Goal: Transaction & Acquisition: Purchase product/service

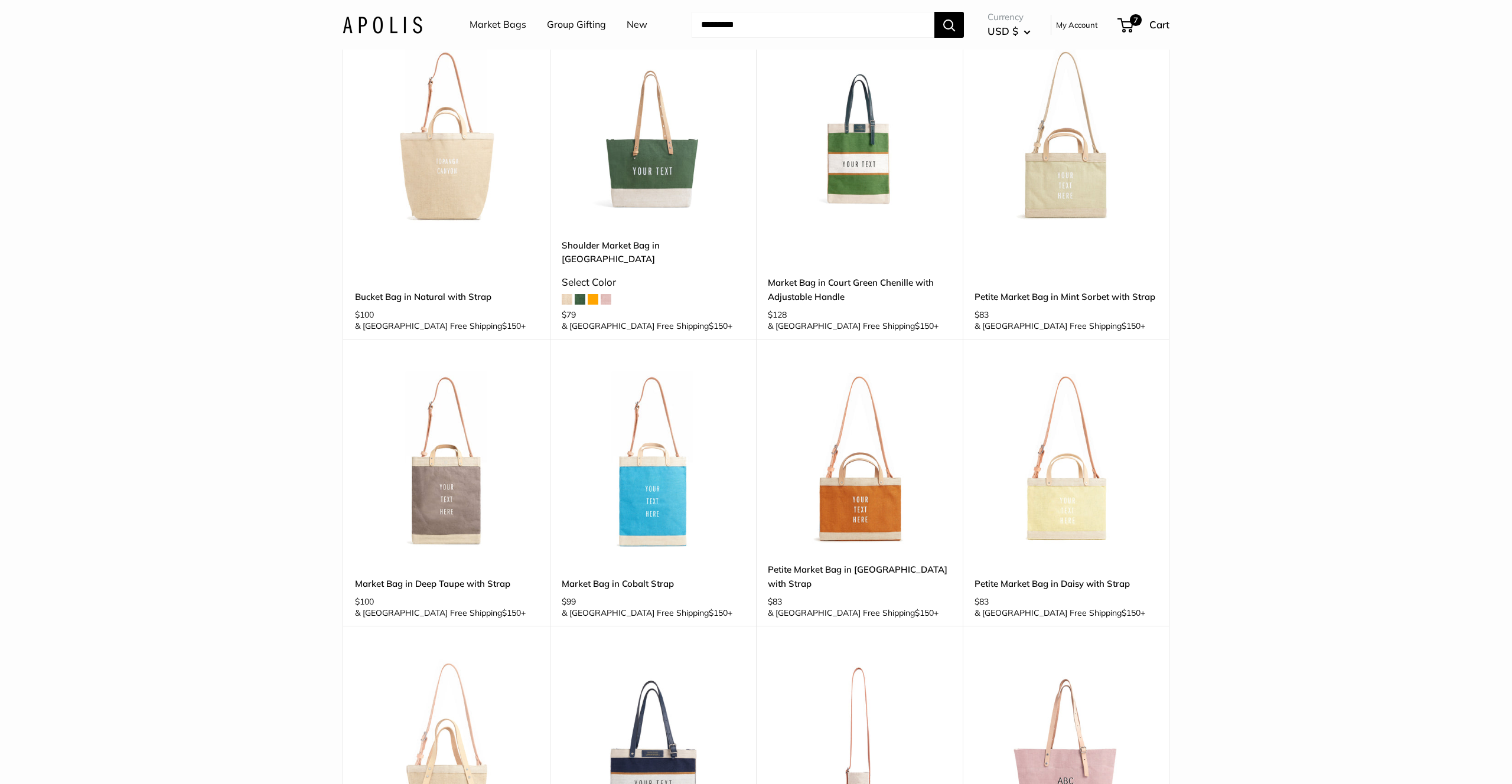
scroll to position [766, 0]
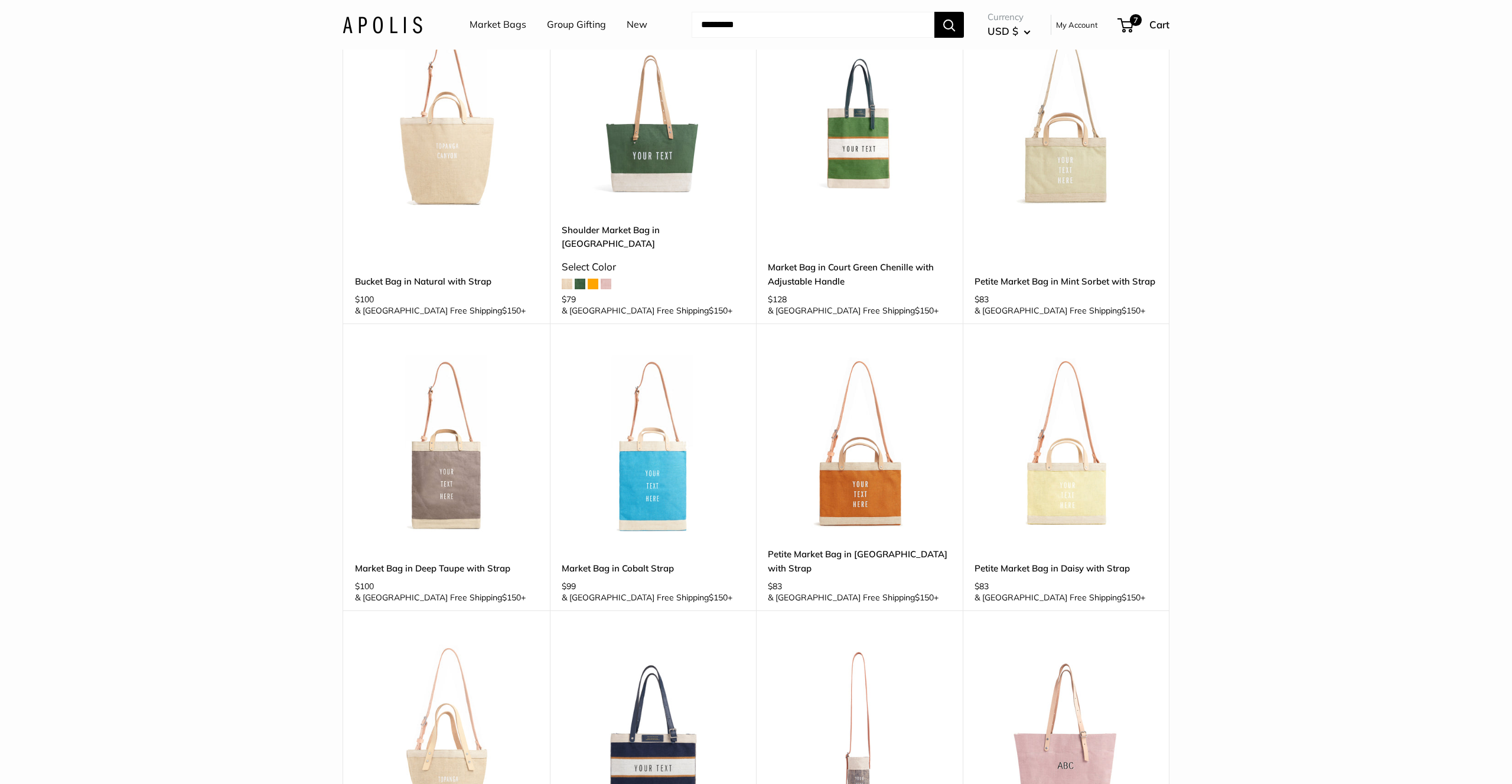
click at [0, 0] on img at bounding box center [0, 0] width 0 height 0
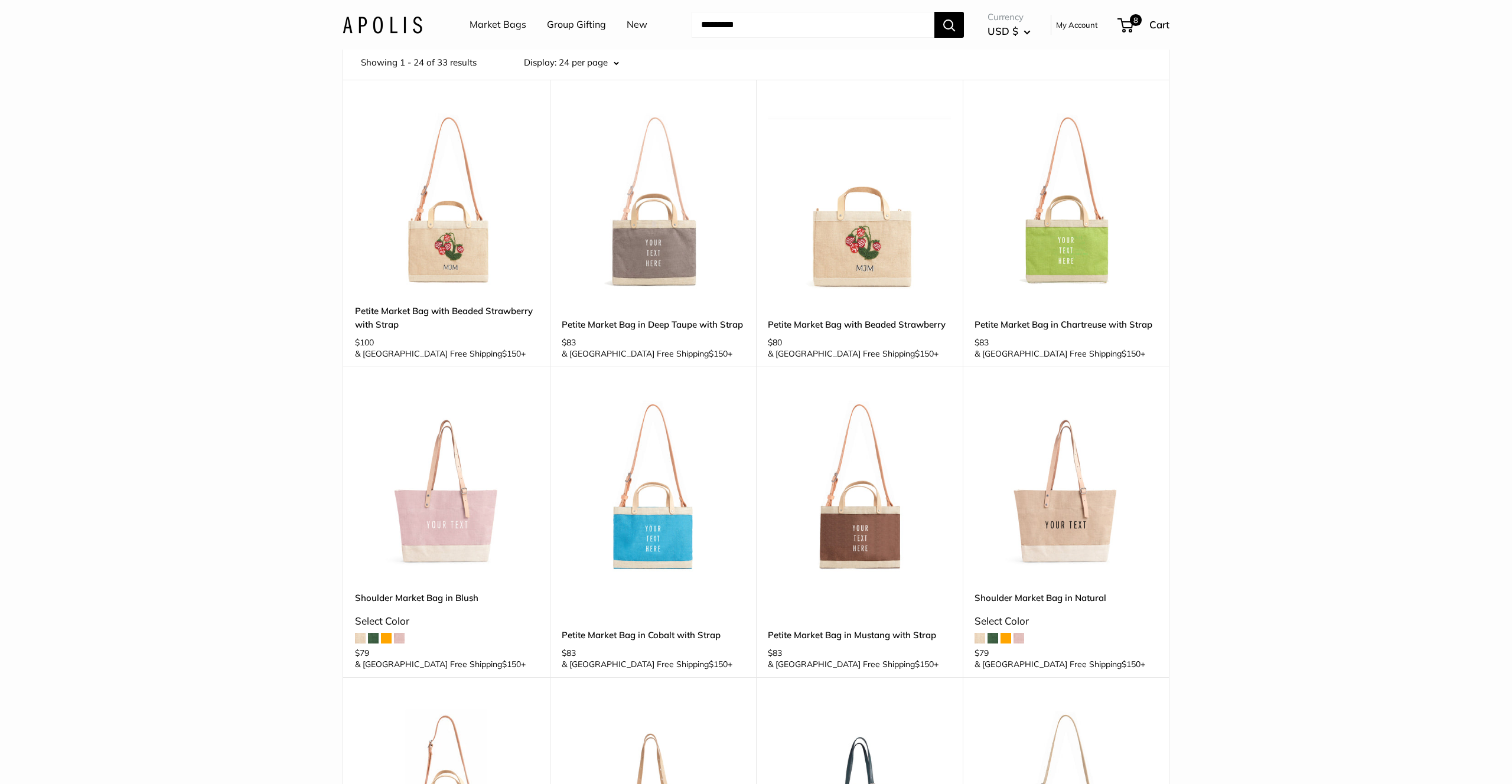
scroll to position [0, 0]
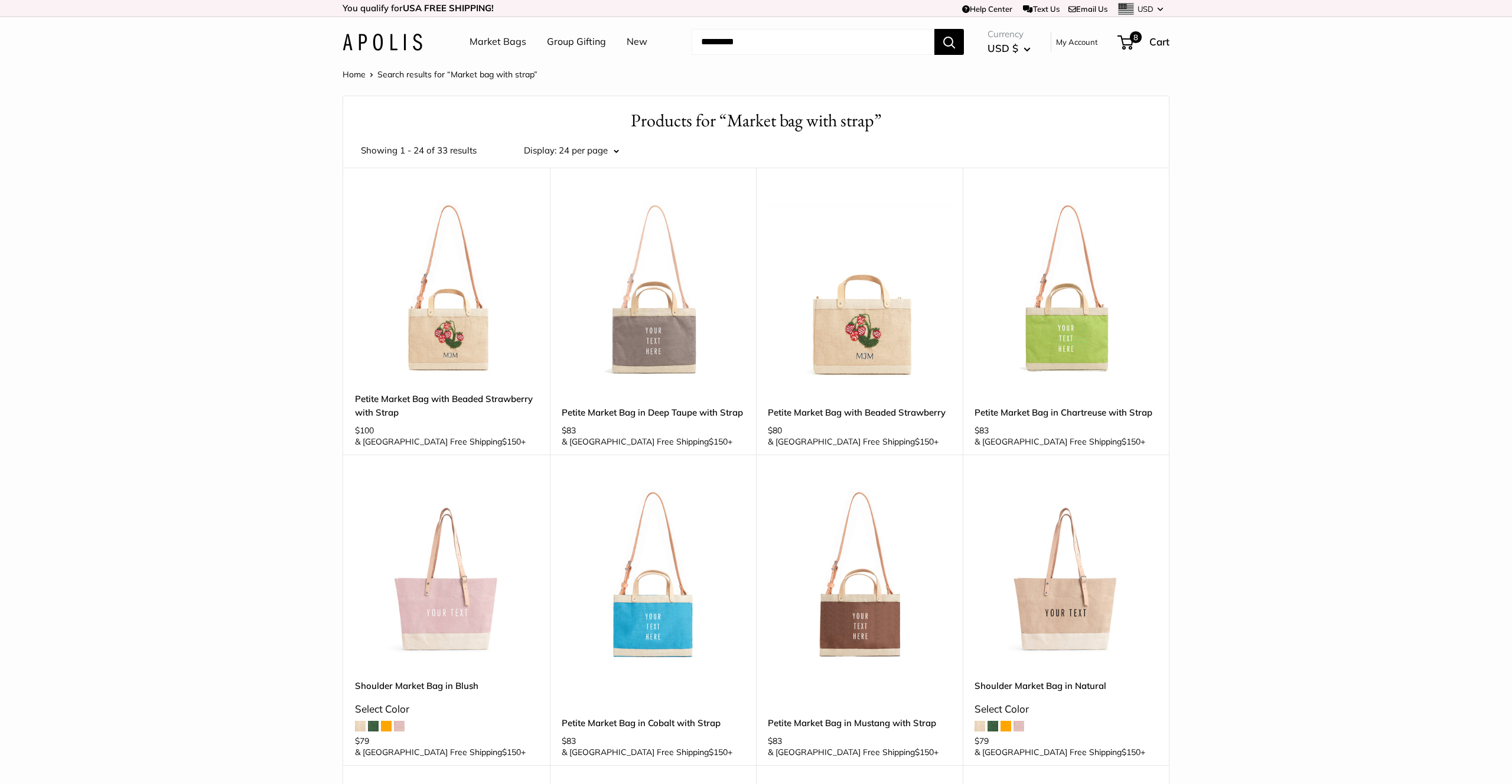
click at [718, 48] on input "Search..." at bounding box center [812, 41] width 242 height 26
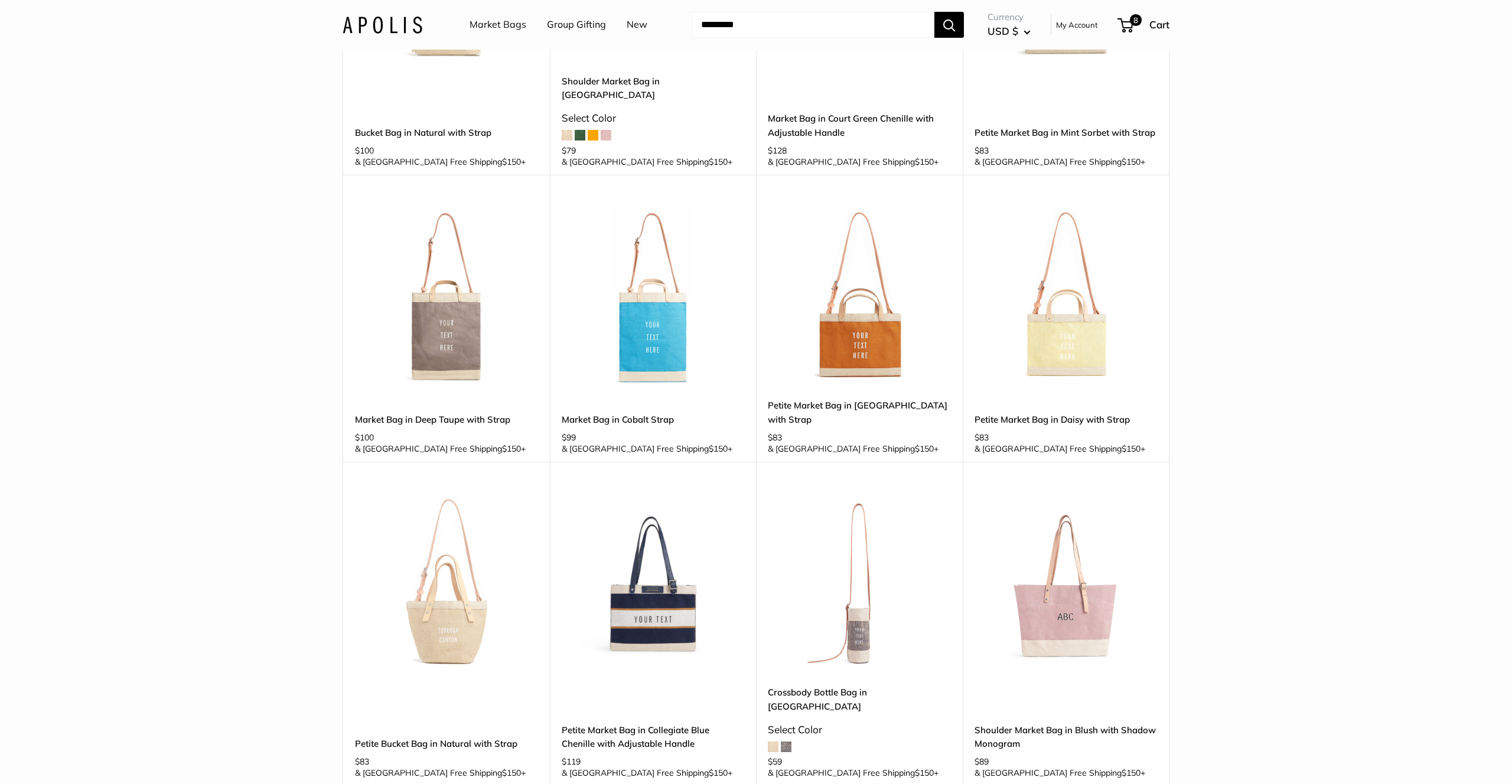
scroll to position [922, 0]
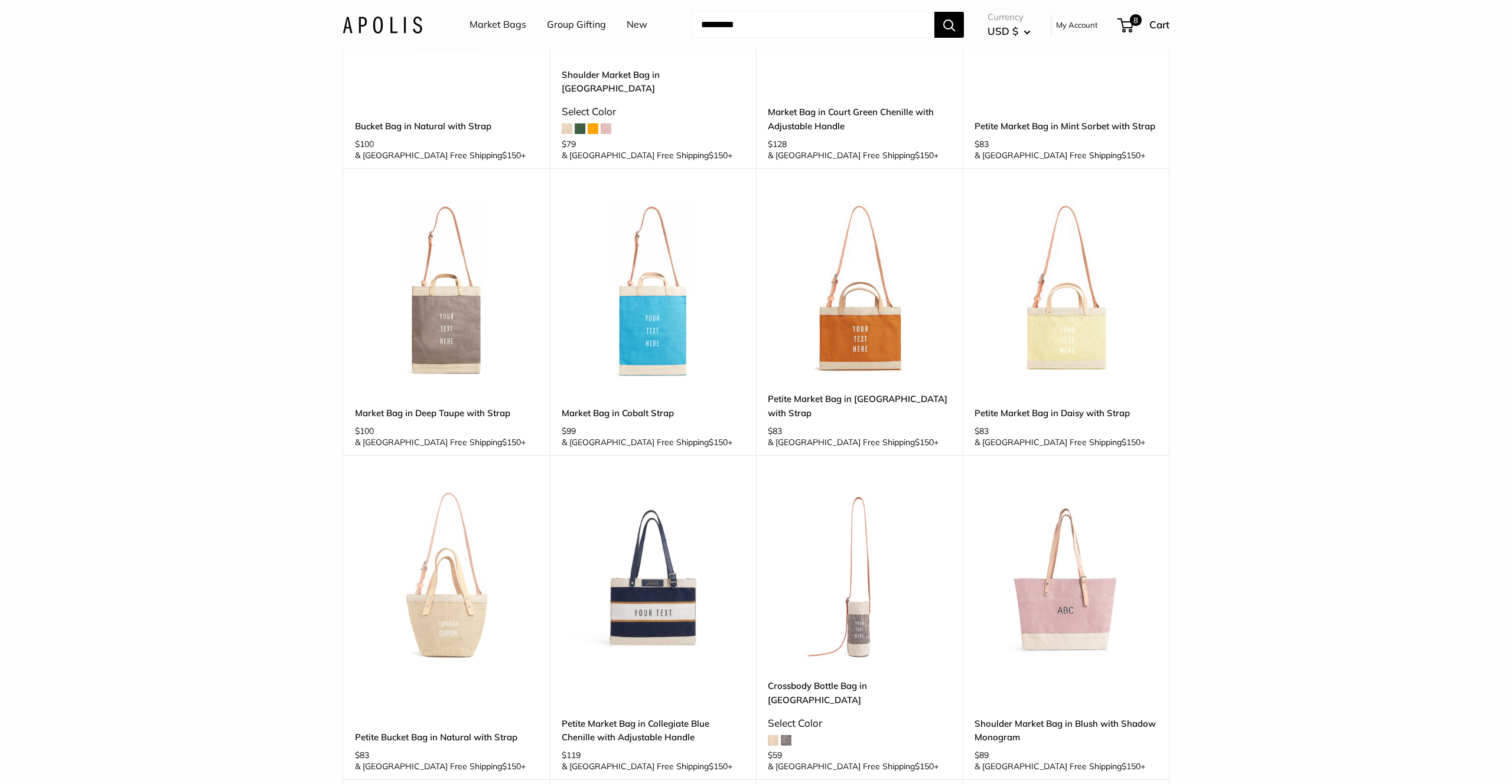
click at [0, 0] on img at bounding box center [0, 0] width 0 height 0
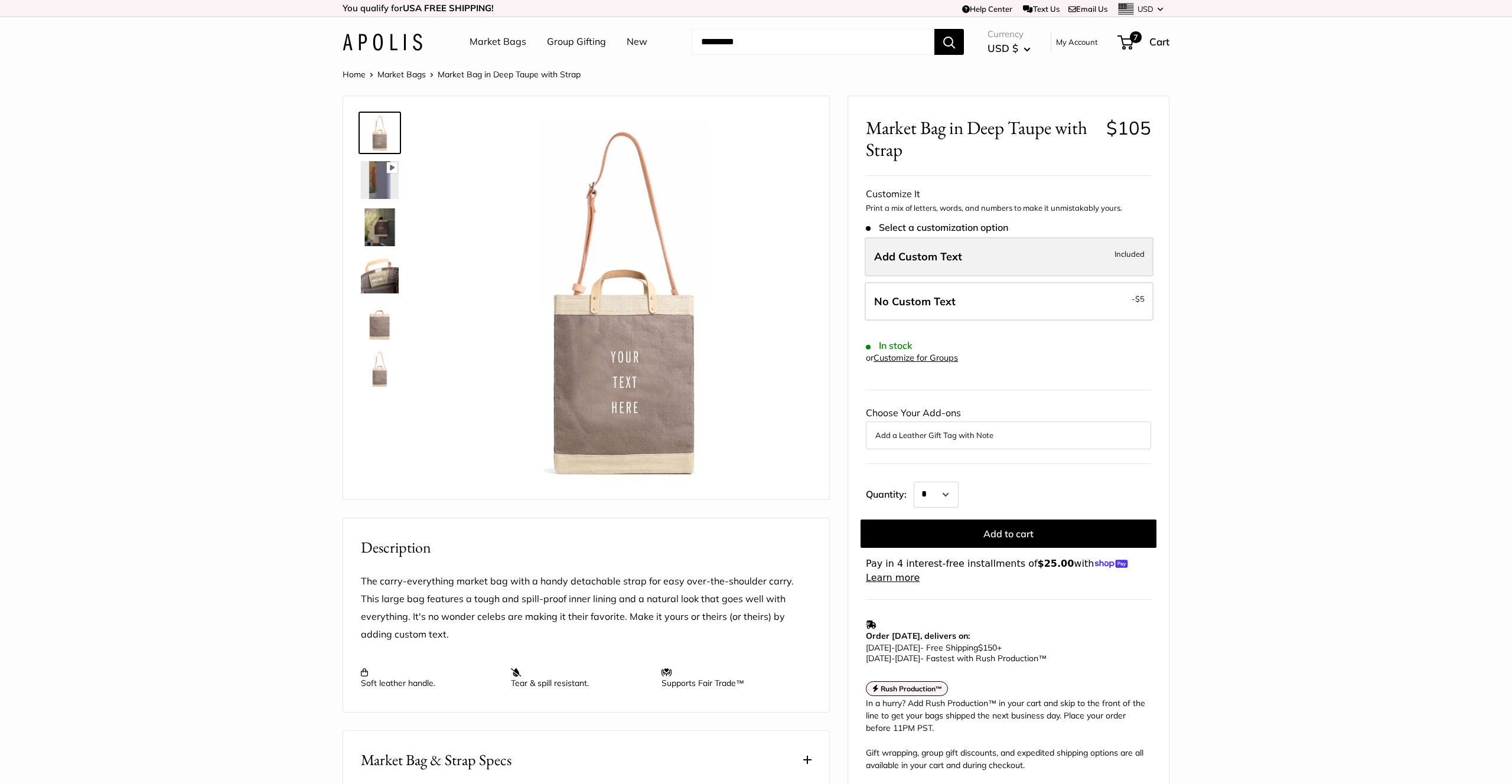
click at [980, 262] on label "Add Custom Text Included" at bounding box center [1009, 256] width 289 height 39
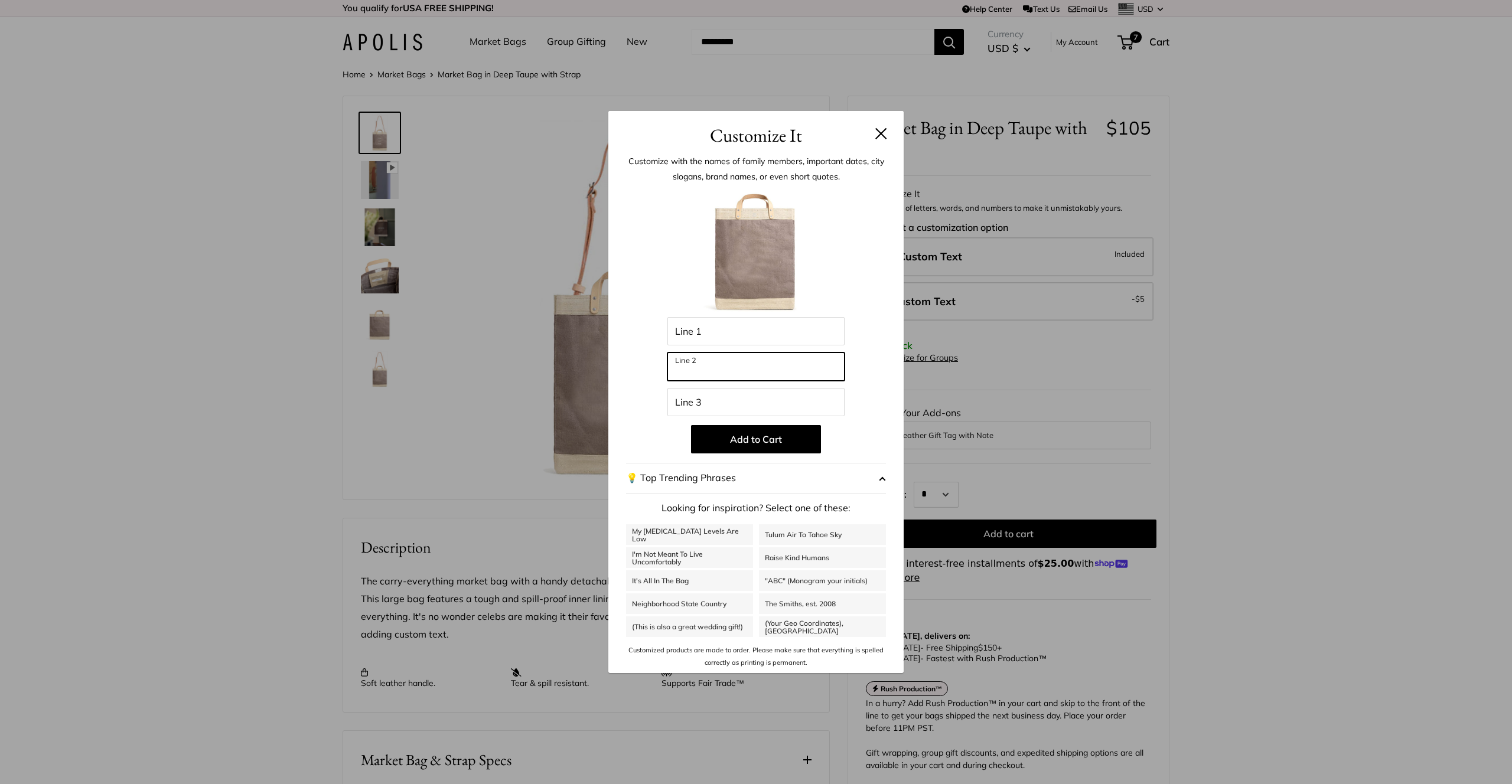
click at [728, 368] on input "Line 2" at bounding box center [756, 366] width 177 height 28
click at [688, 372] on input "********" at bounding box center [756, 366] width 177 height 28
type input "*********"
click at [767, 441] on button "Add to Cart" at bounding box center [756, 439] width 130 height 28
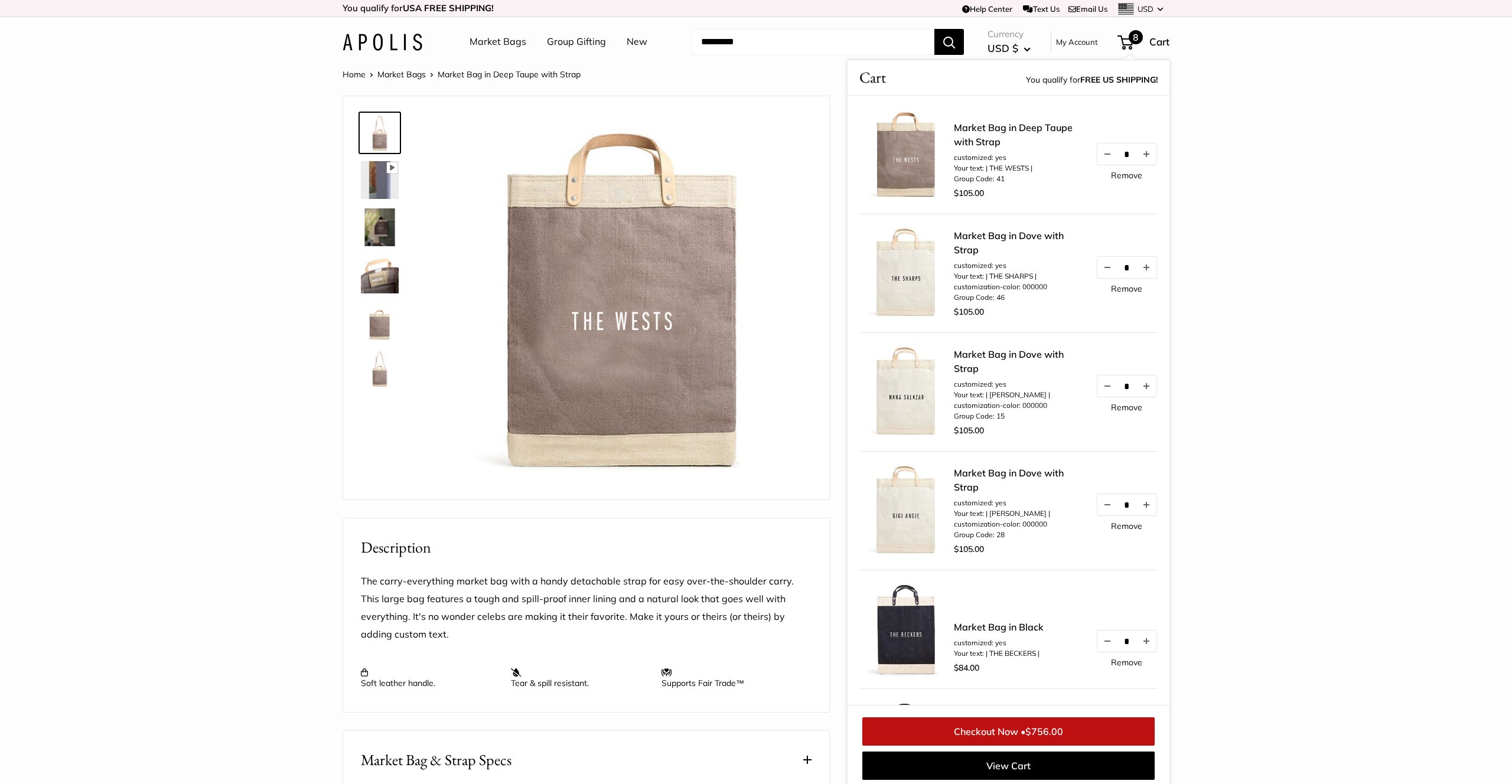
click at [1267, 88] on section "Home Market Bags Market Bag in Deep Taupe with Strap Pause Play % buffered 00:0…" at bounding box center [756, 584] width 1512 height 1034
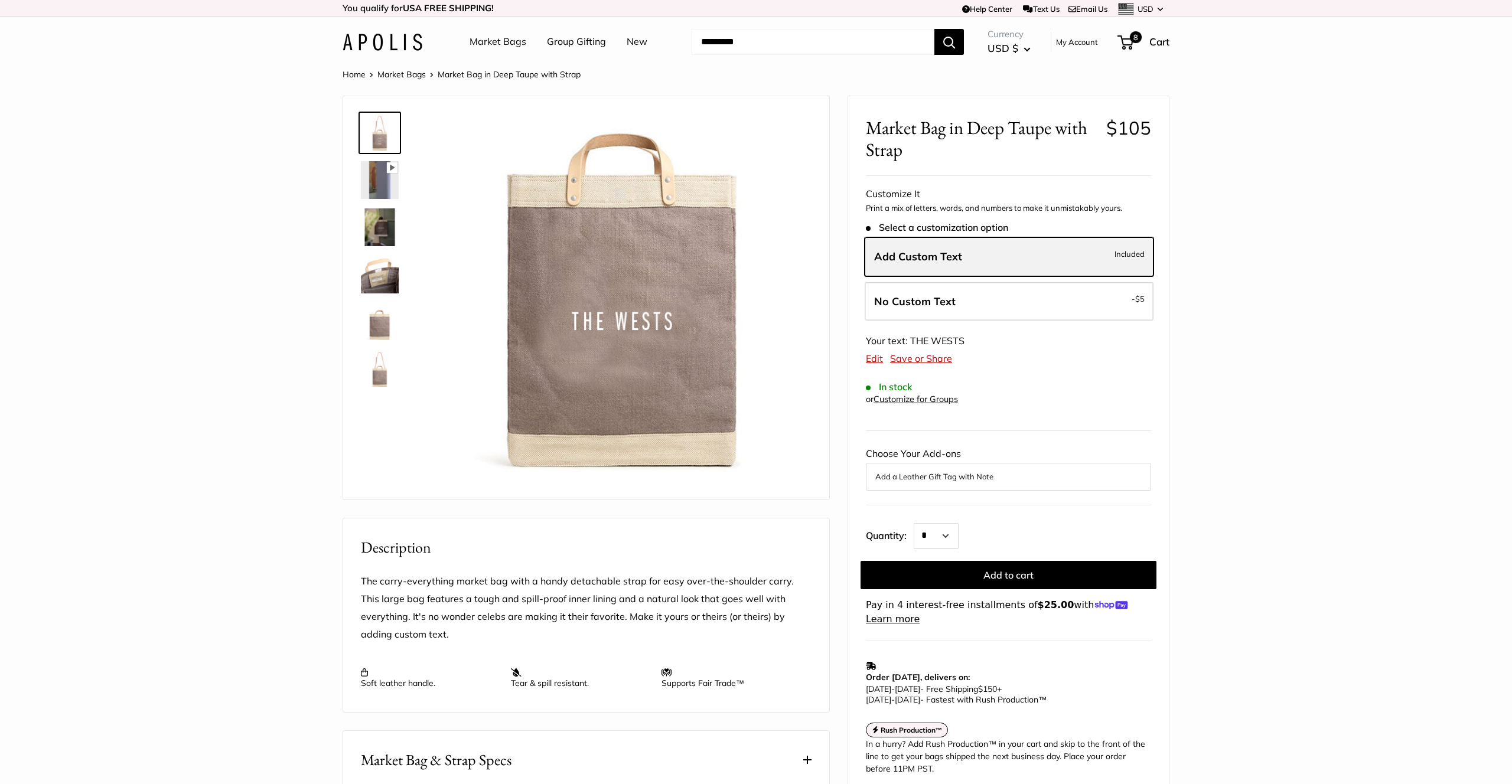
click at [921, 260] on span "Add Custom Text" at bounding box center [917, 256] width 88 height 13
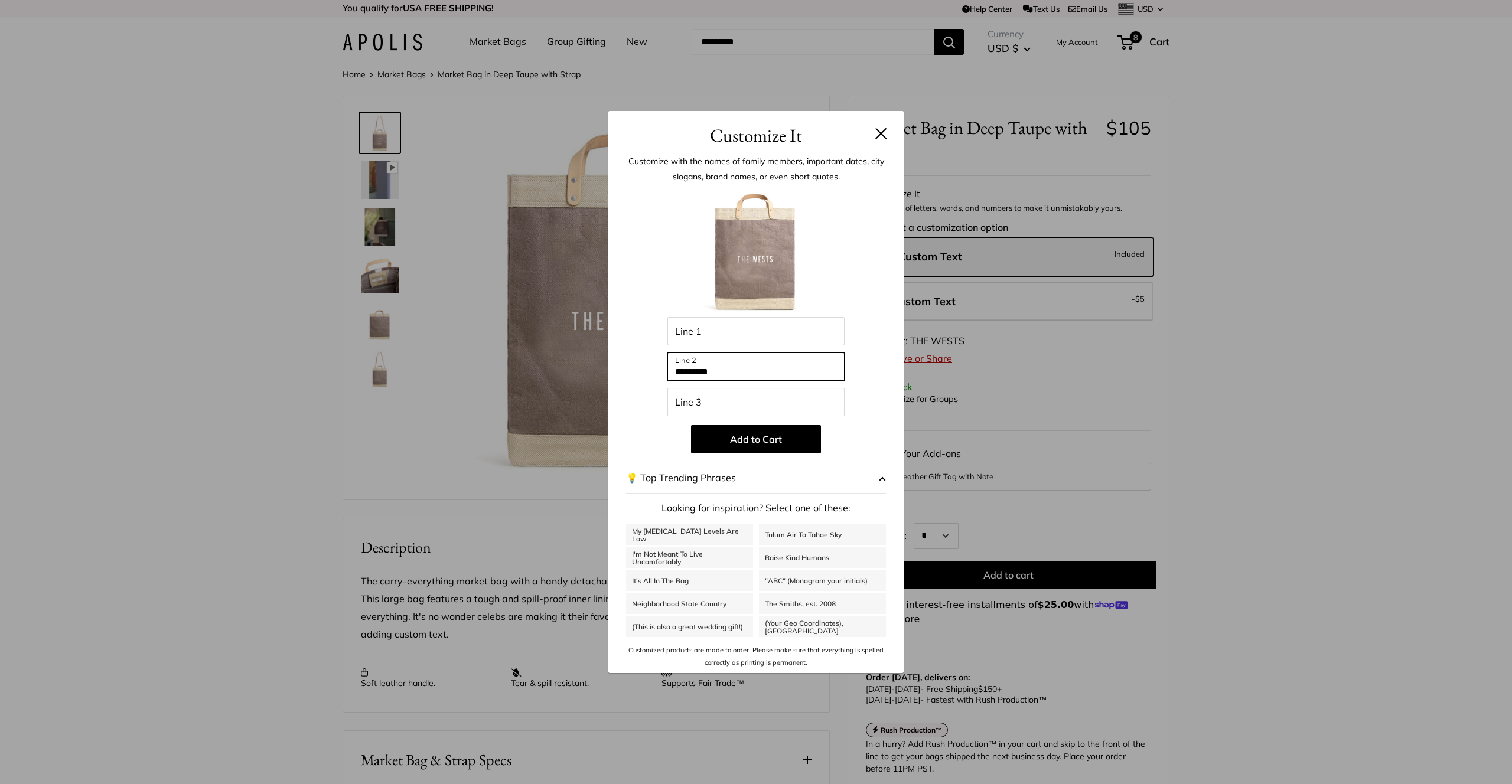
drag, startPoint x: 743, startPoint y: 372, endPoint x: 633, endPoint y: 360, distance: 110.7
click at [634, 361] on div "Enter 42 letters Line 1 ********* Line 2 Line 3 Add to Cart 💡 Top Trending Phra…" at bounding box center [756, 427] width 260 height 481
click at [879, 137] on button at bounding box center [881, 133] width 12 height 12
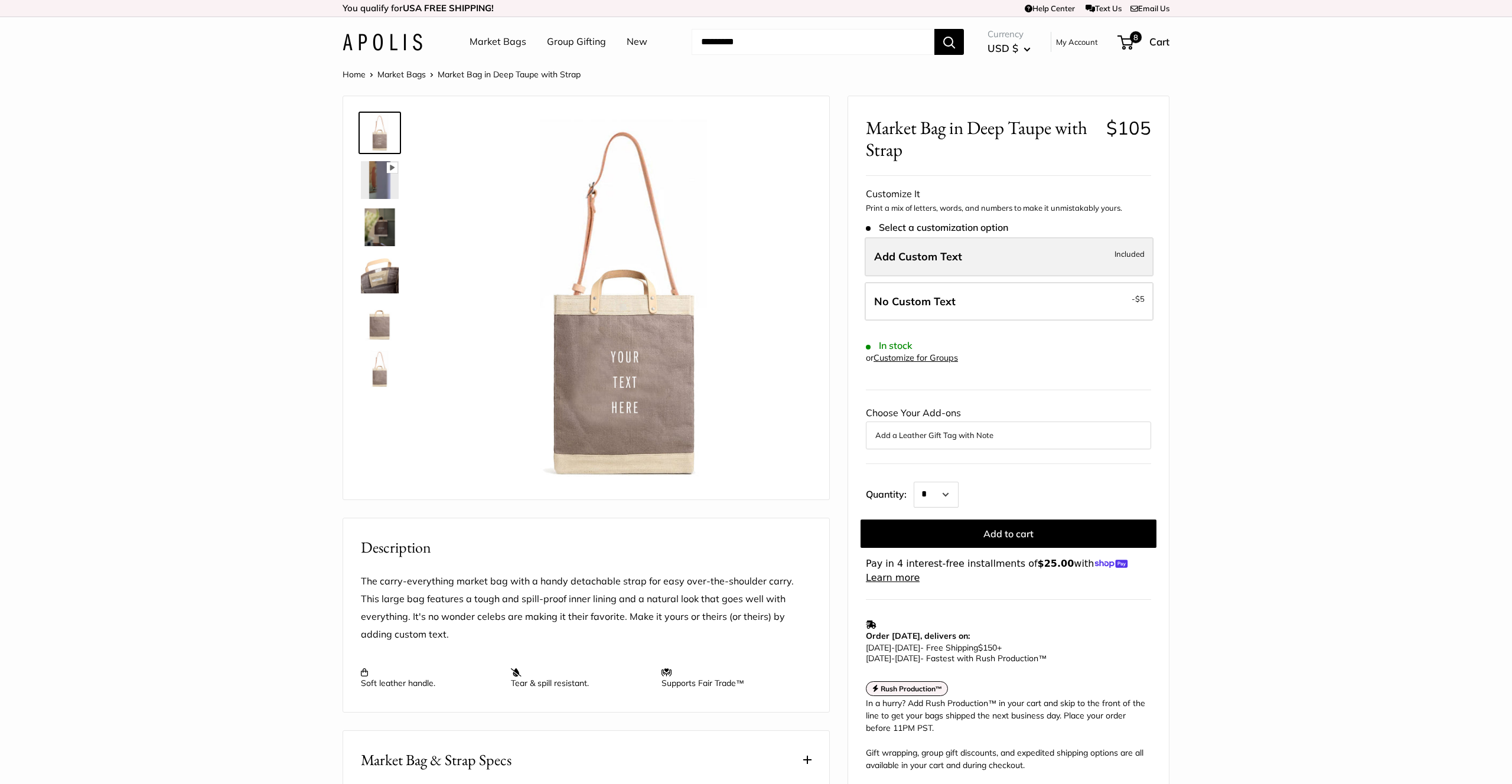
click at [936, 266] on label "Add Custom Text Included" at bounding box center [1009, 256] width 289 height 39
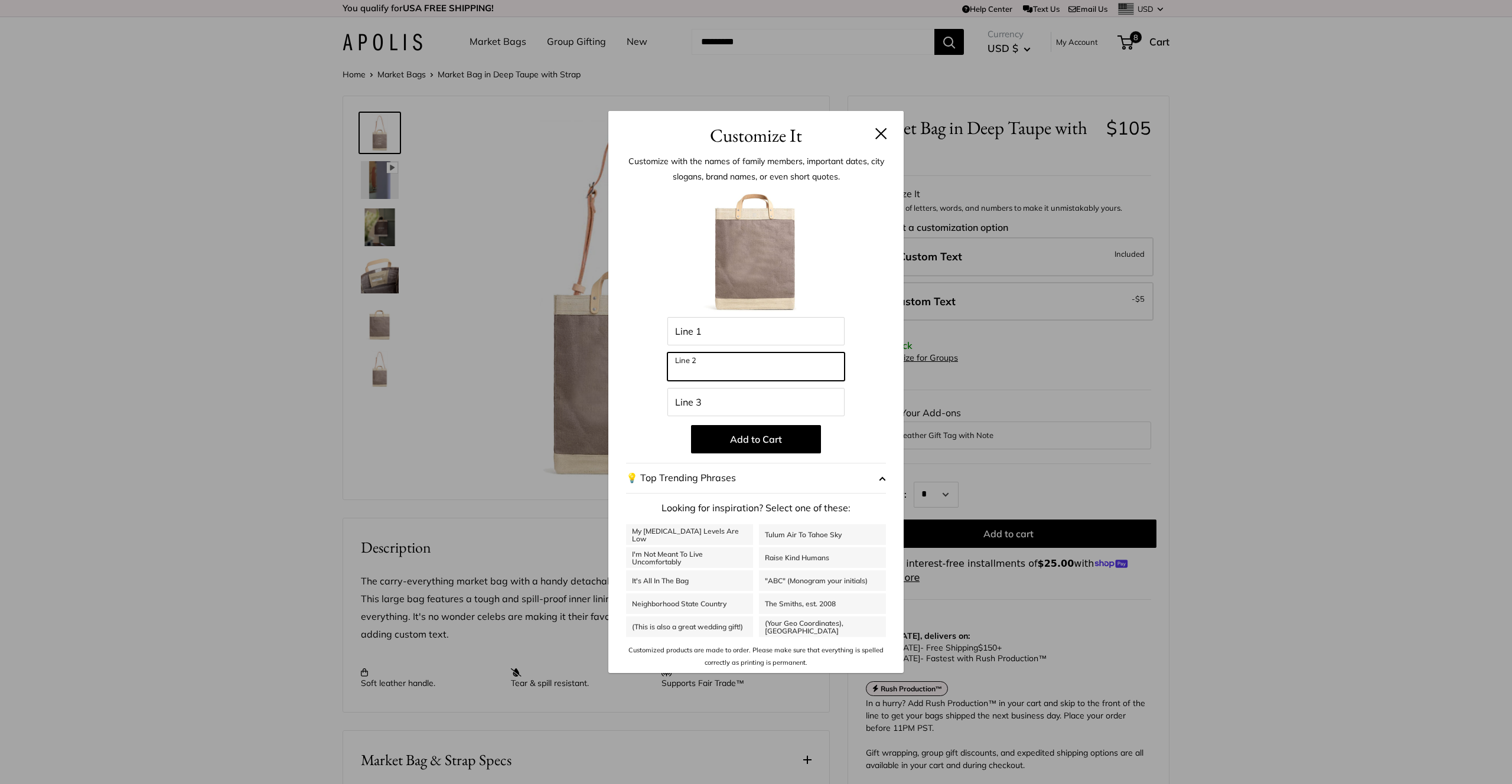
click at [729, 371] on input "Line 2" at bounding box center [756, 366] width 177 height 28
click at [766, 435] on button "Add to Cart" at bounding box center [756, 439] width 130 height 28
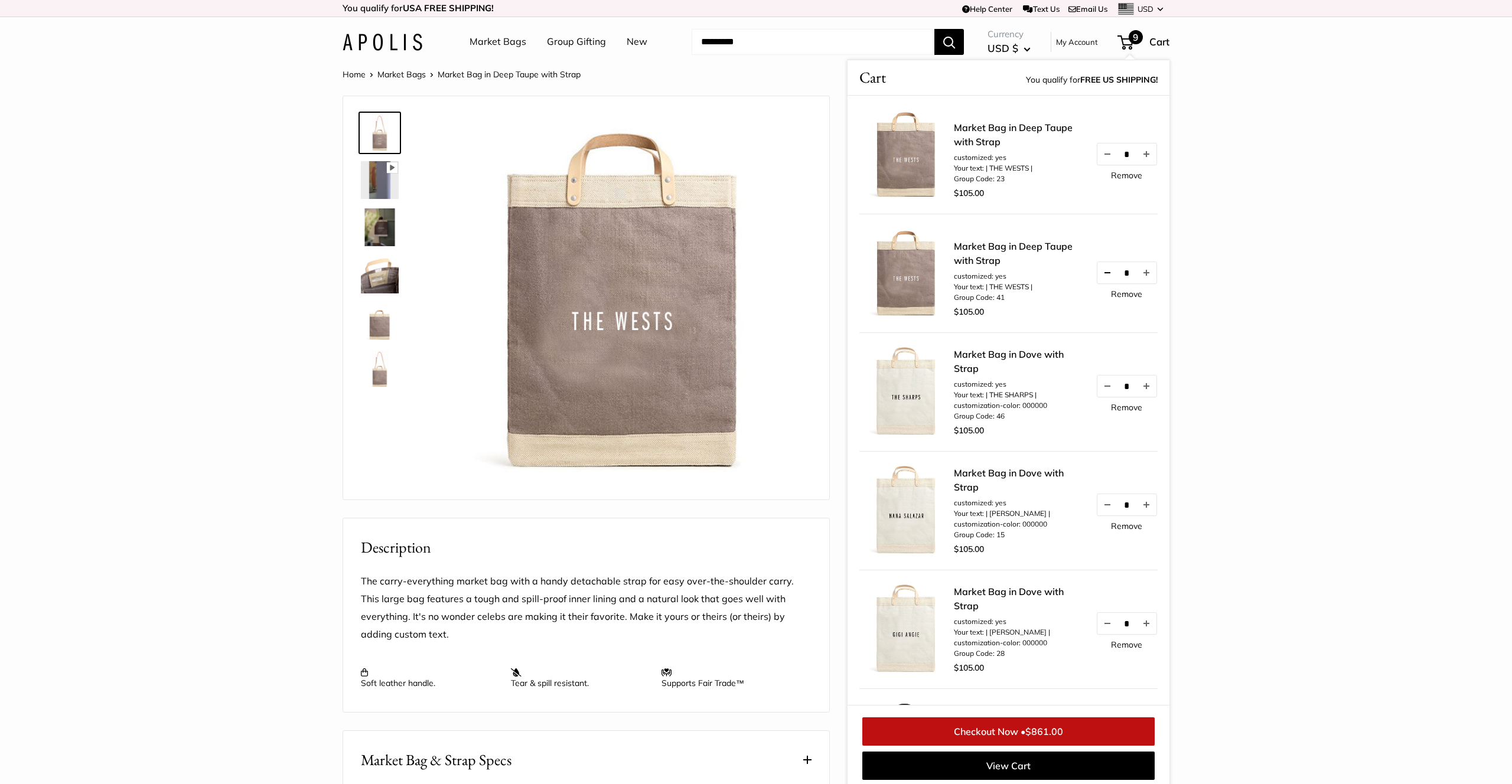
click at [1103, 272] on button "Decrease quantity by 1" at bounding box center [1107, 273] width 20 height 21
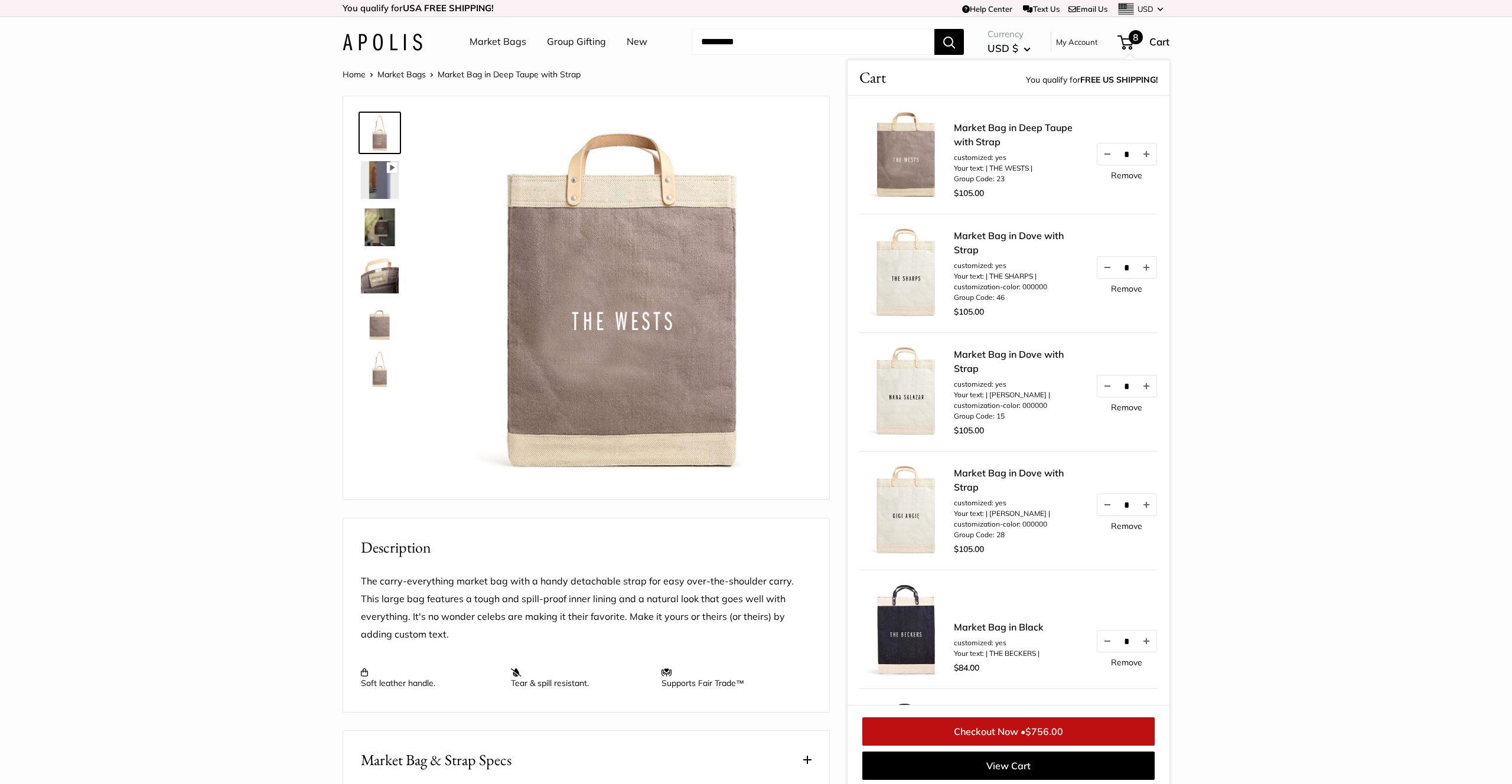
click at [1345, 231] on section "Home Market Bags Market Bag in Deep Taupe with Strap Pause Play % buffered 00:0…" at bounding box center [756, 584] width 1512 height 1034
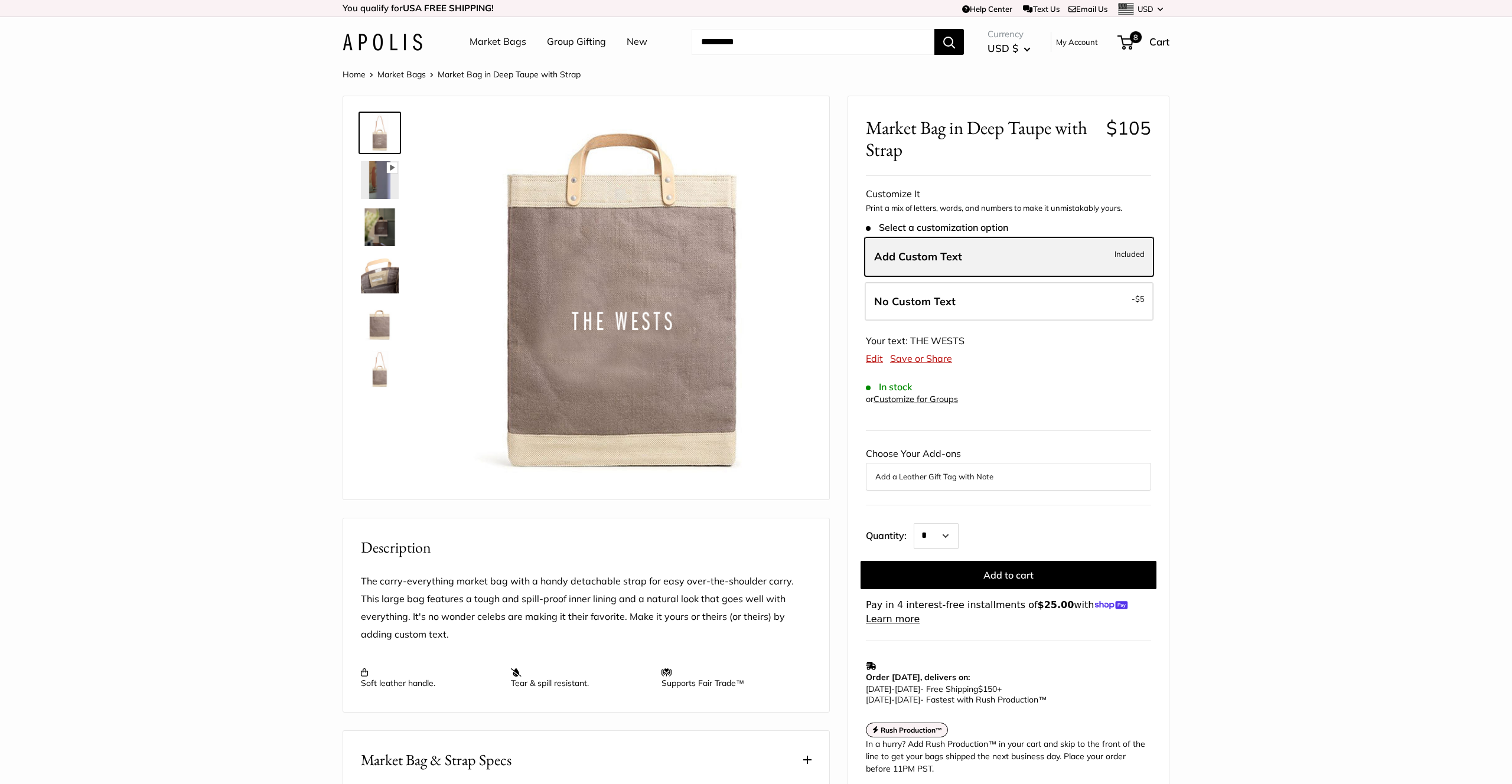
click at [963, 261] on label "Add Custom Text Included" at bounding box center [1009, 256] width 289 height 39
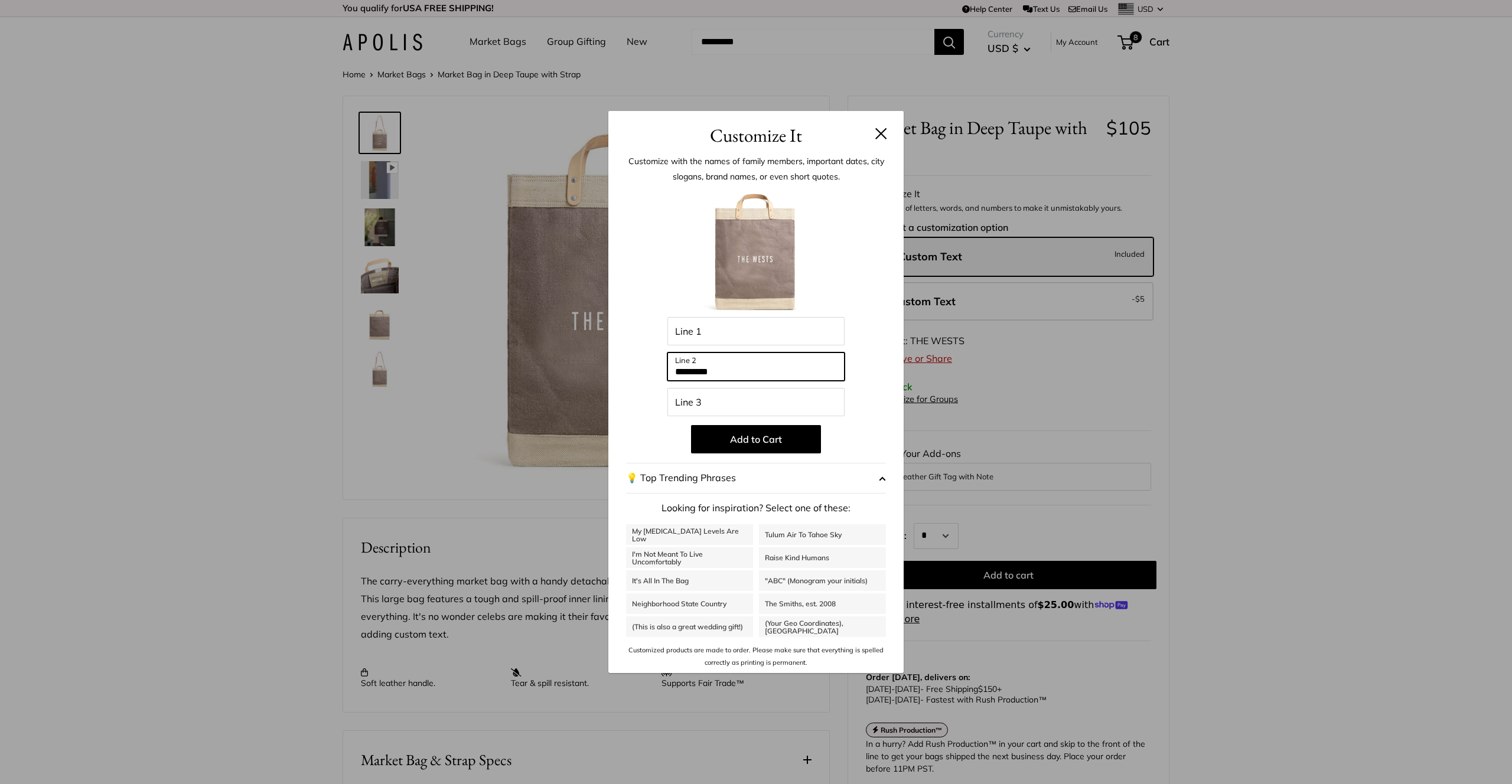
drag, startPoint x: 751, startPoint y: 369, endPoint x: 601, endPoint y: 363, distance: 150.1
click at [601, 363] on div "Customize It Customize with the names of family members, important dates, city …" at bounding box center [756, 392] width 1512 height 784
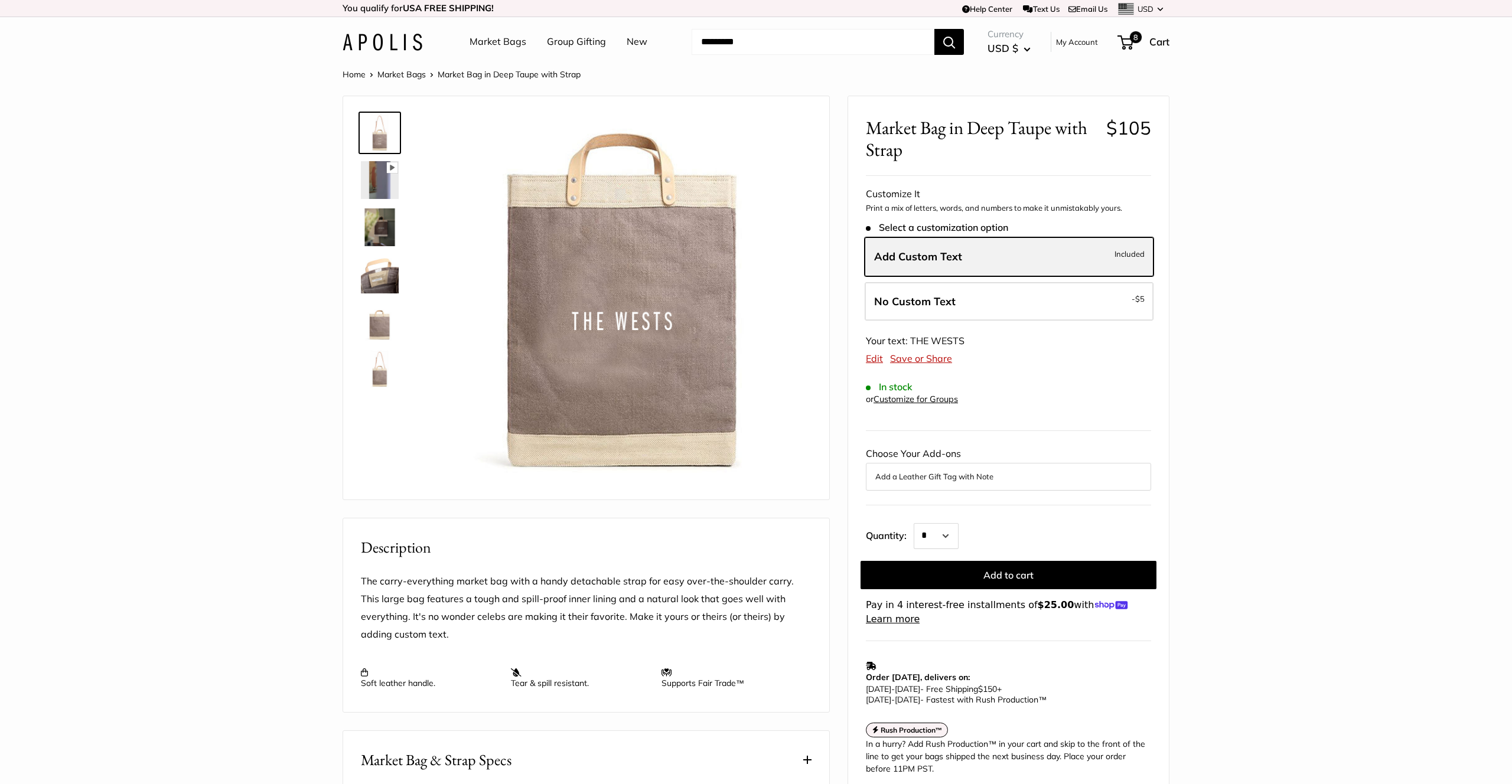
click at [917, 263] on label "Add Custom Text Included" at bounding box center [1009, 256] width 289 height 39
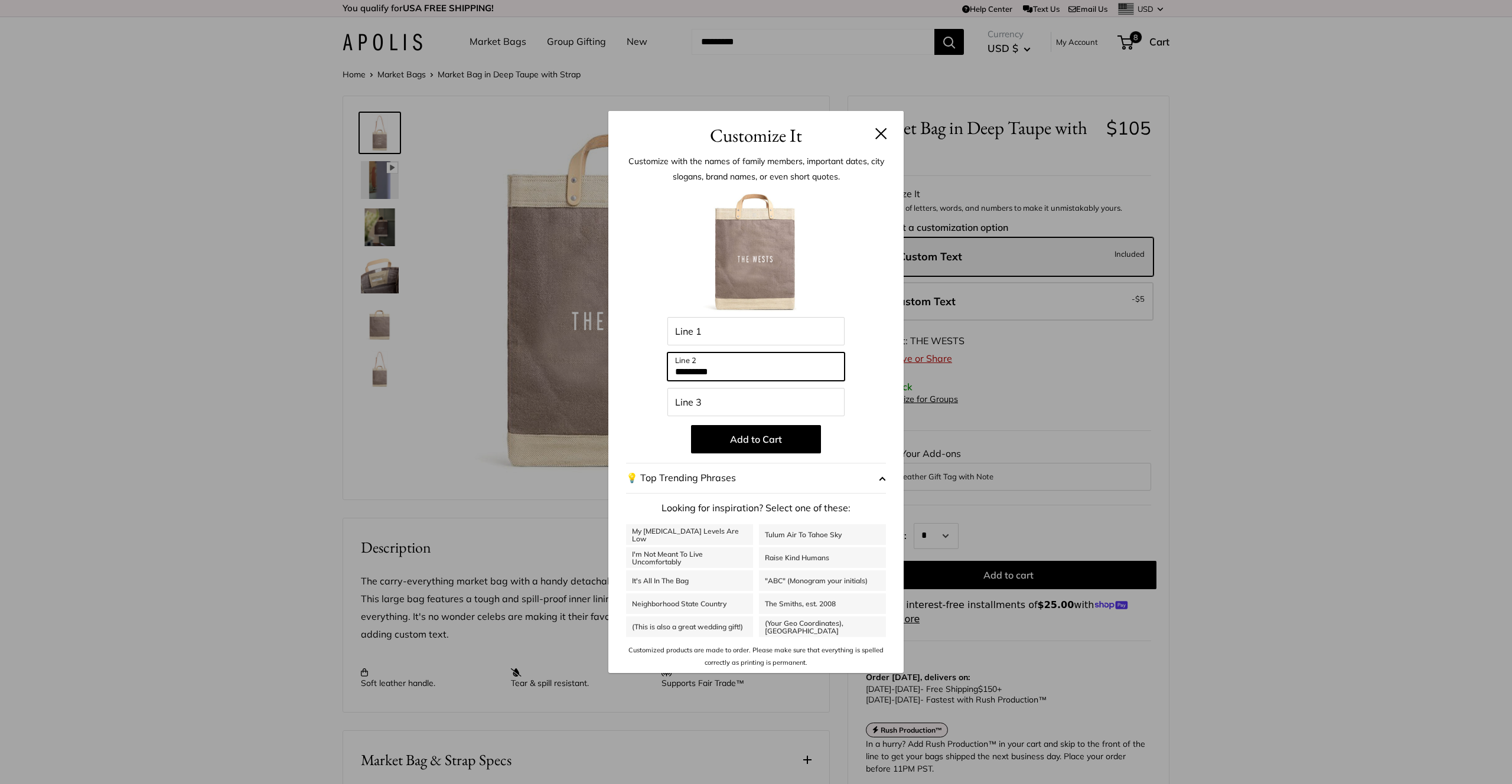
click at [742, 371] on input "*********" at bounding box center [756, 366] width 177 height 28
click at [883, 136] on button at bounding box center [881, 133] width 12 height 12
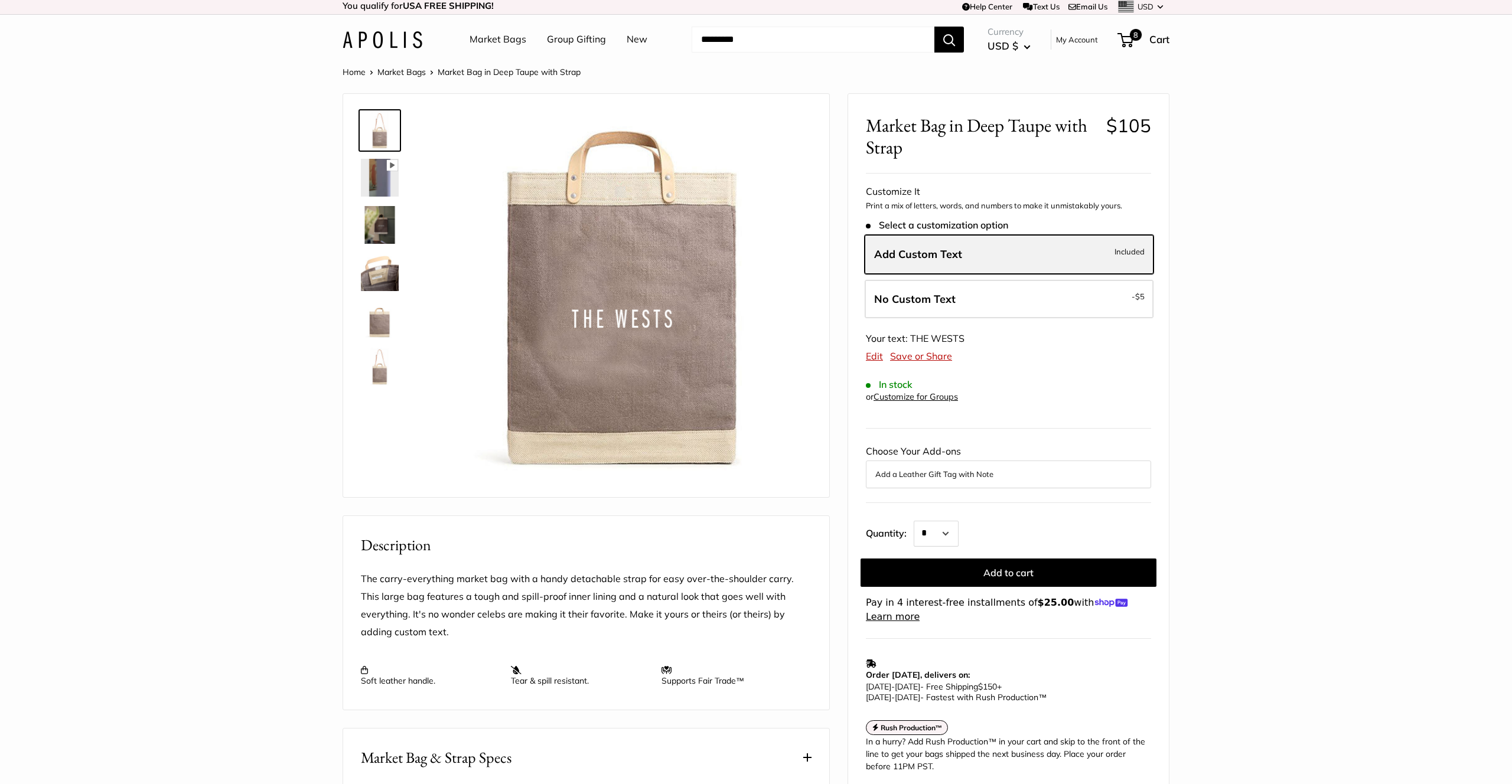
scroll to position [4, 0]
click at [932, 257] on span "Add Custom Text" at bounding box center [917, 252] width 88 height 13
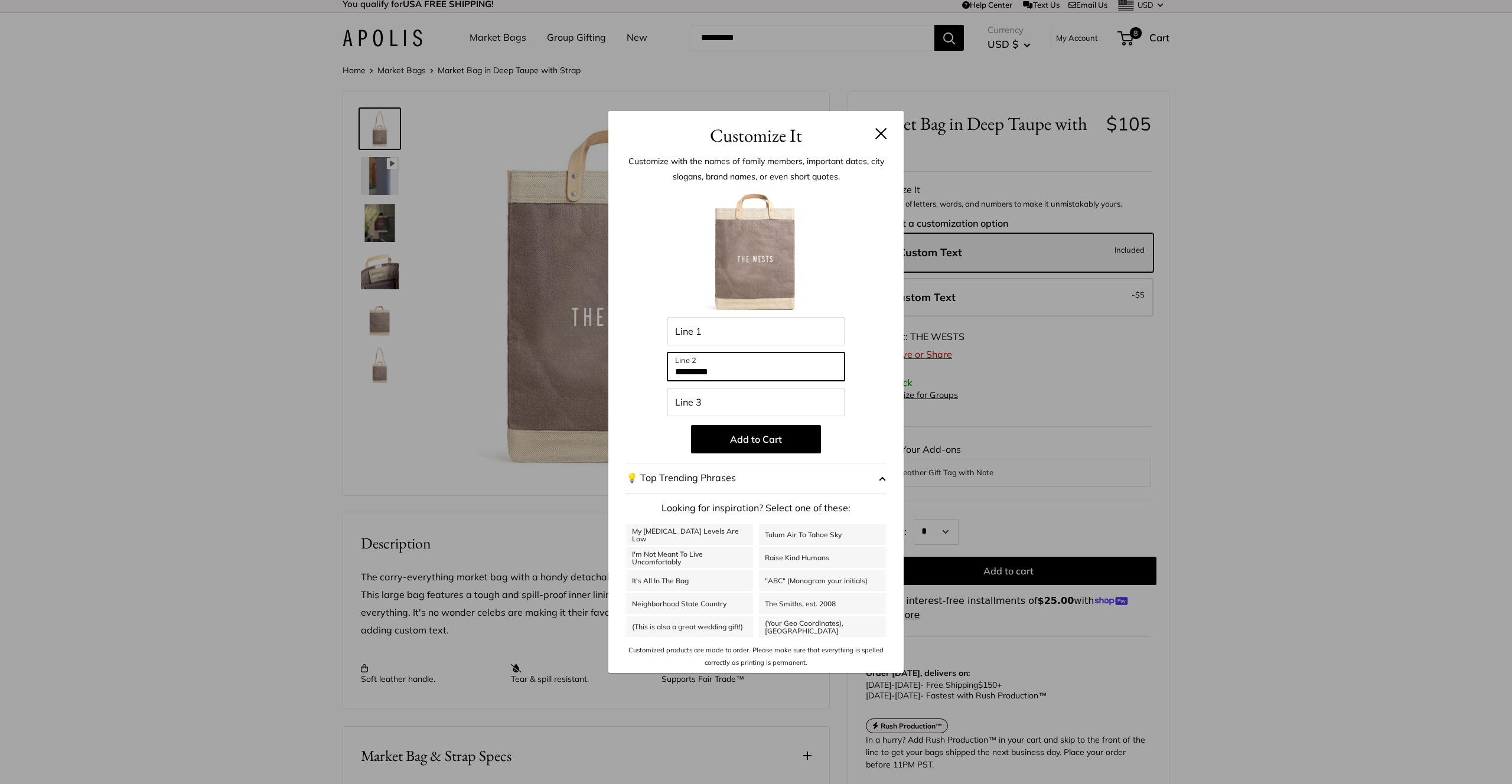
drag, startPoint x: 742, startPoint y: 369, endPoint x: 698, endPoint y: 373, distance: 44.2
click at [698, 373] on input "*********" at bounding box center [756, 366] width 177 height 28
click at [760, 370] on input "*********" at bounding box center [756, 366] width 177 height 28
type input "**********"
click at [782, 444] on button "Add to Cart" at bounding box center [756, 439] width 130 height 28
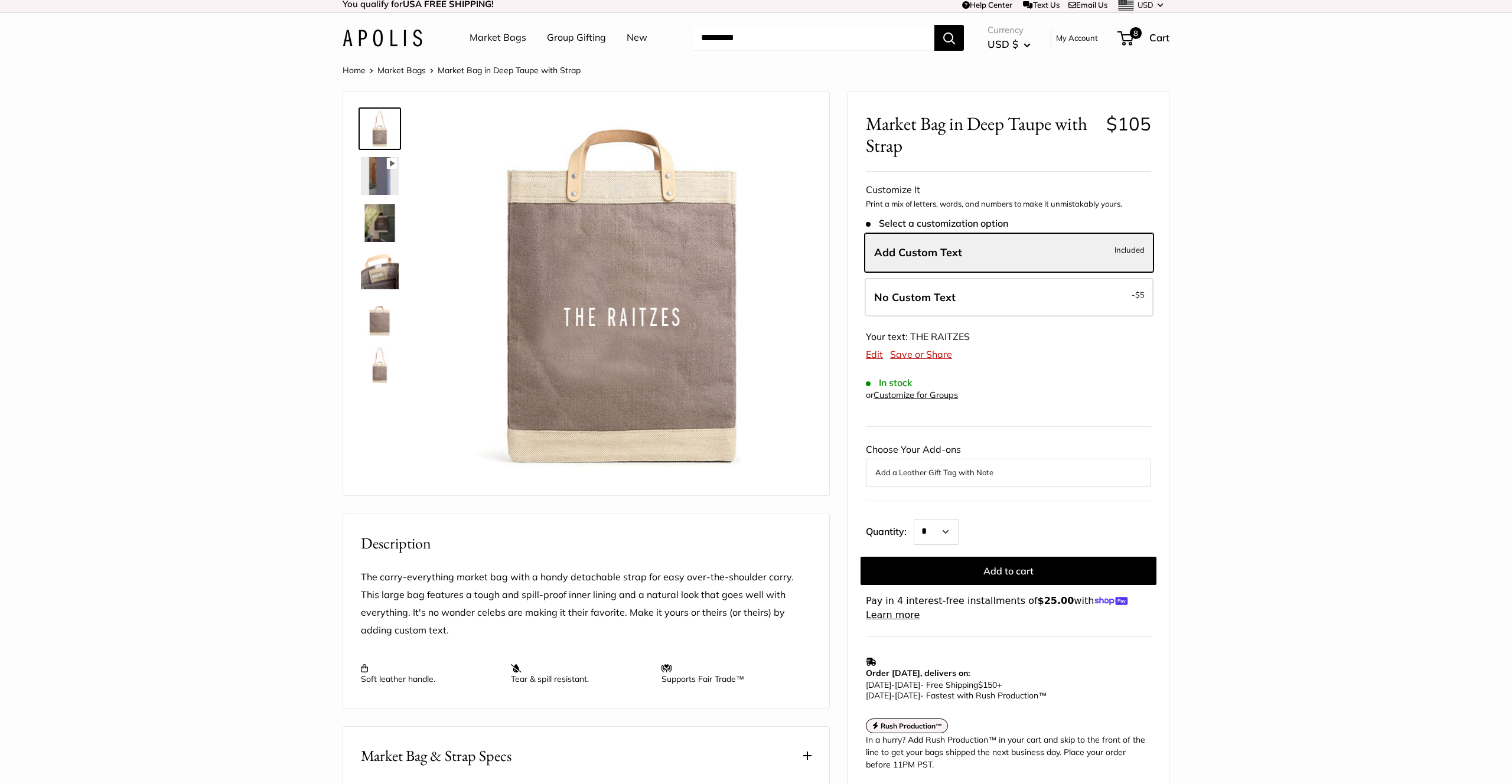
scroll to position [0, 0]
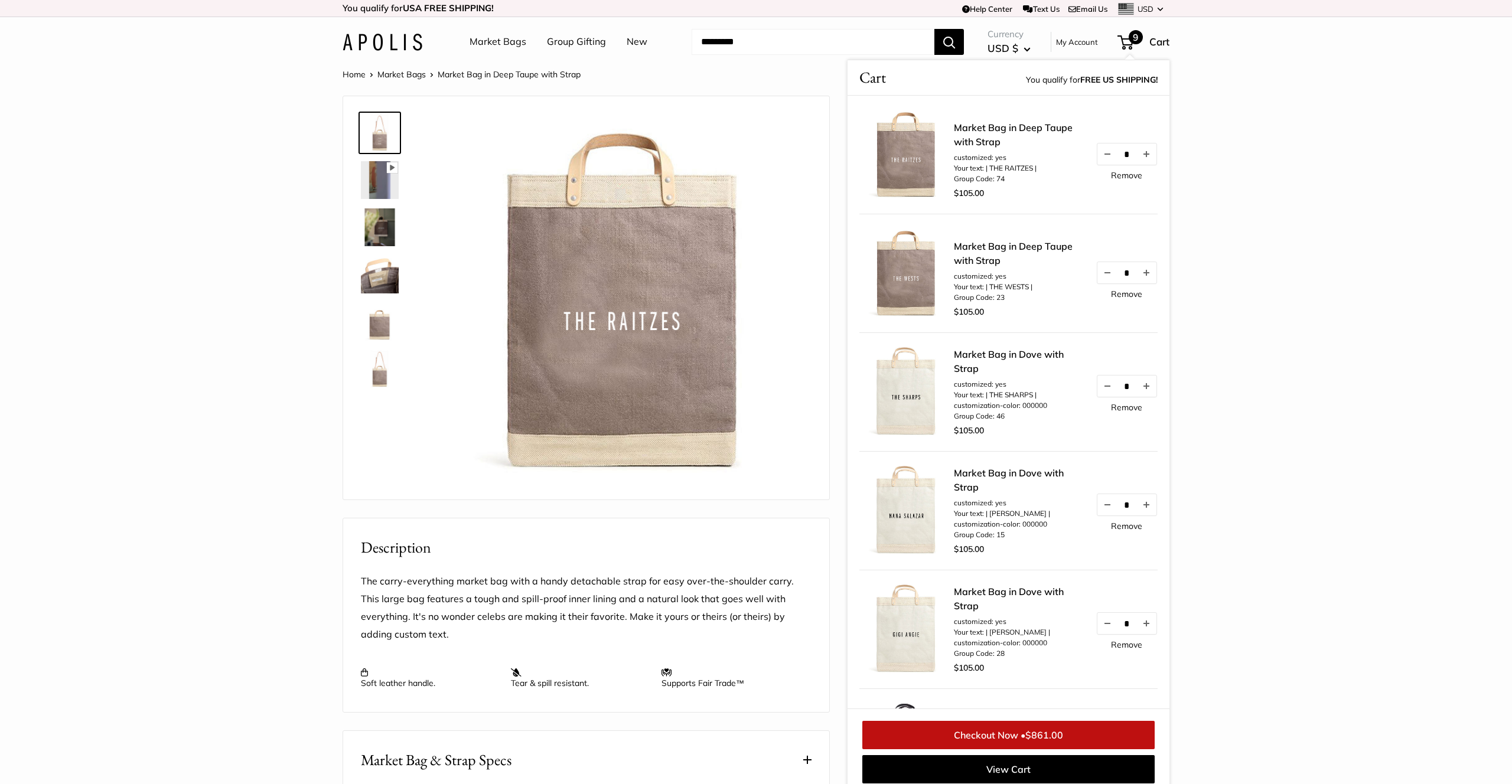
click at [920, 145] on img at bounding box center [906, 155] width 94 height 94
click at [993, 127] on link "Market Bag in Deep Taupe with Strap" at bounding box center [1018, 134] width 130 height 28
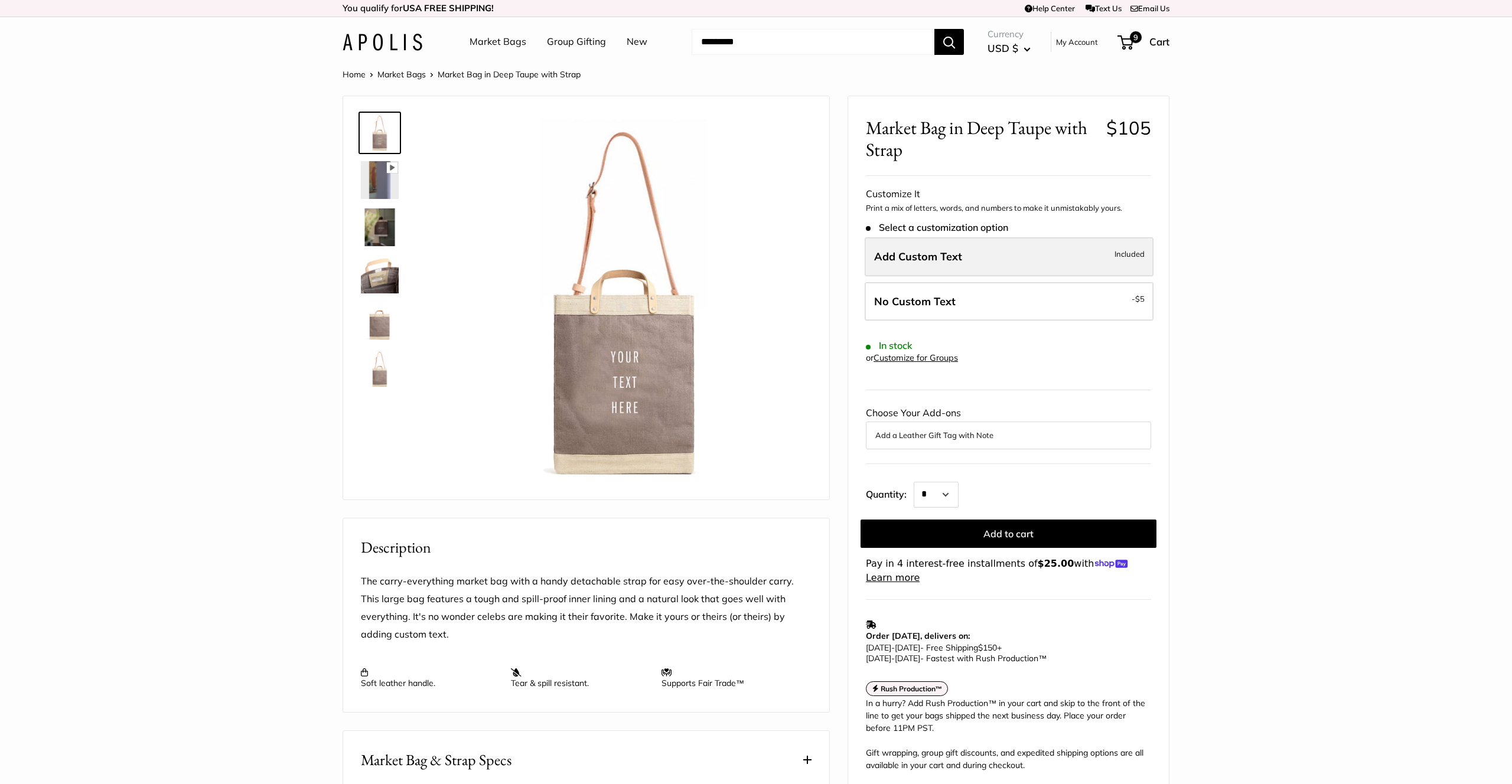
scroll to position [1, 0]
click at [953, 256] on span "Add Custom Text" at bounding box center [917, 255] width 88 height 13
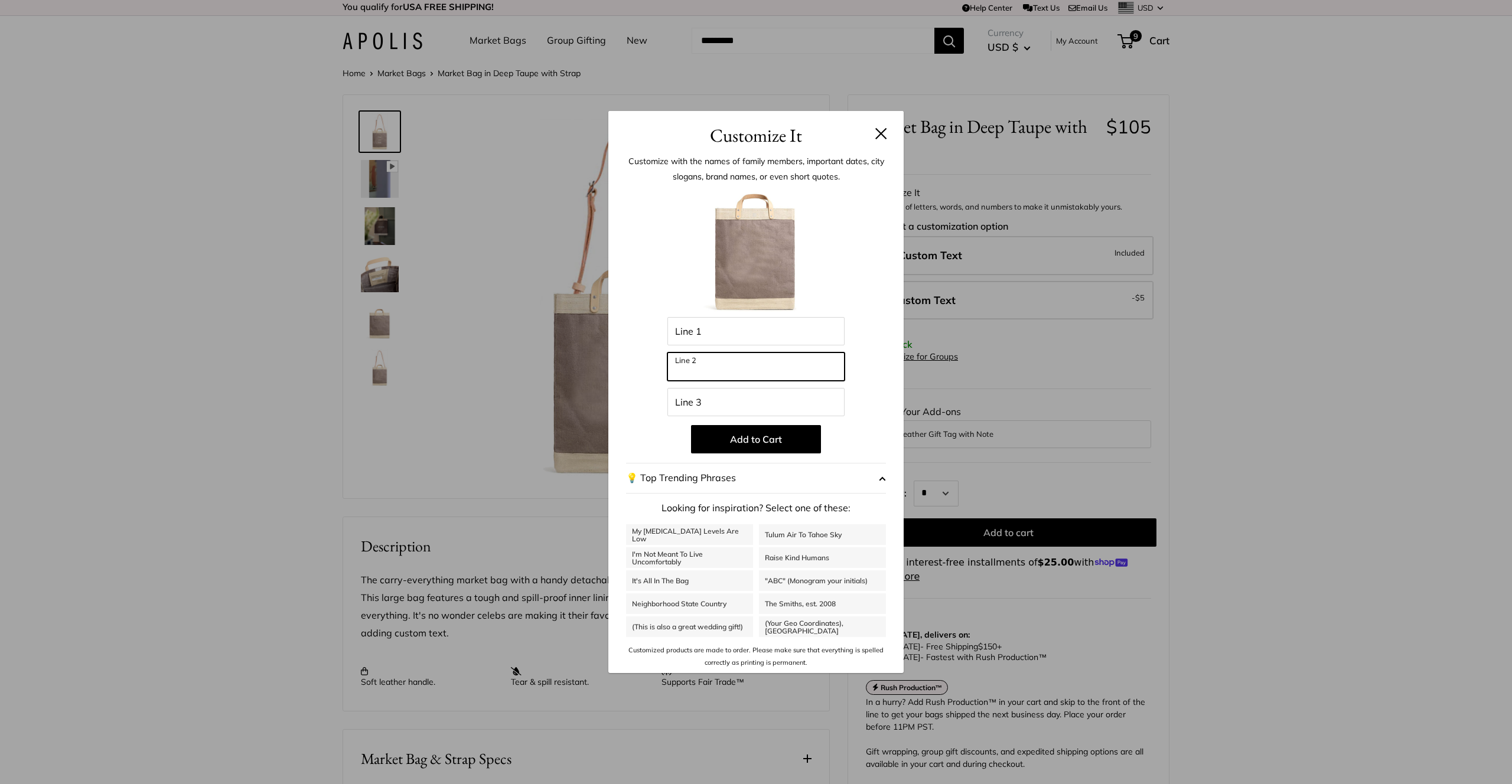
click at [749, 365] on input "Line 2" at bounding box center [756, 366] width 177 height 28
type input "*********"
click at [879, 129] on button at bounding box center [881, 133] width 12 height 12
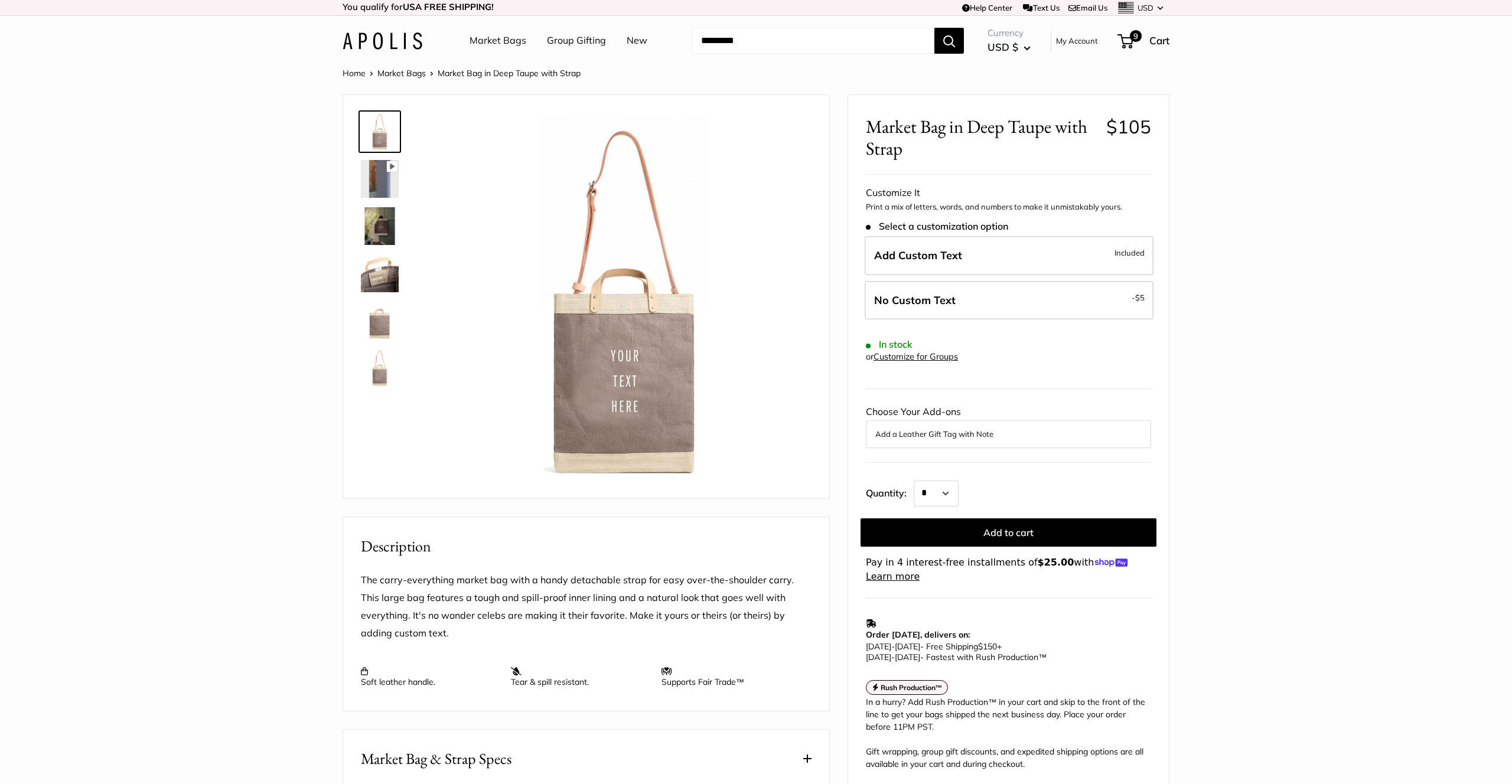
scroll to position [0, 0]
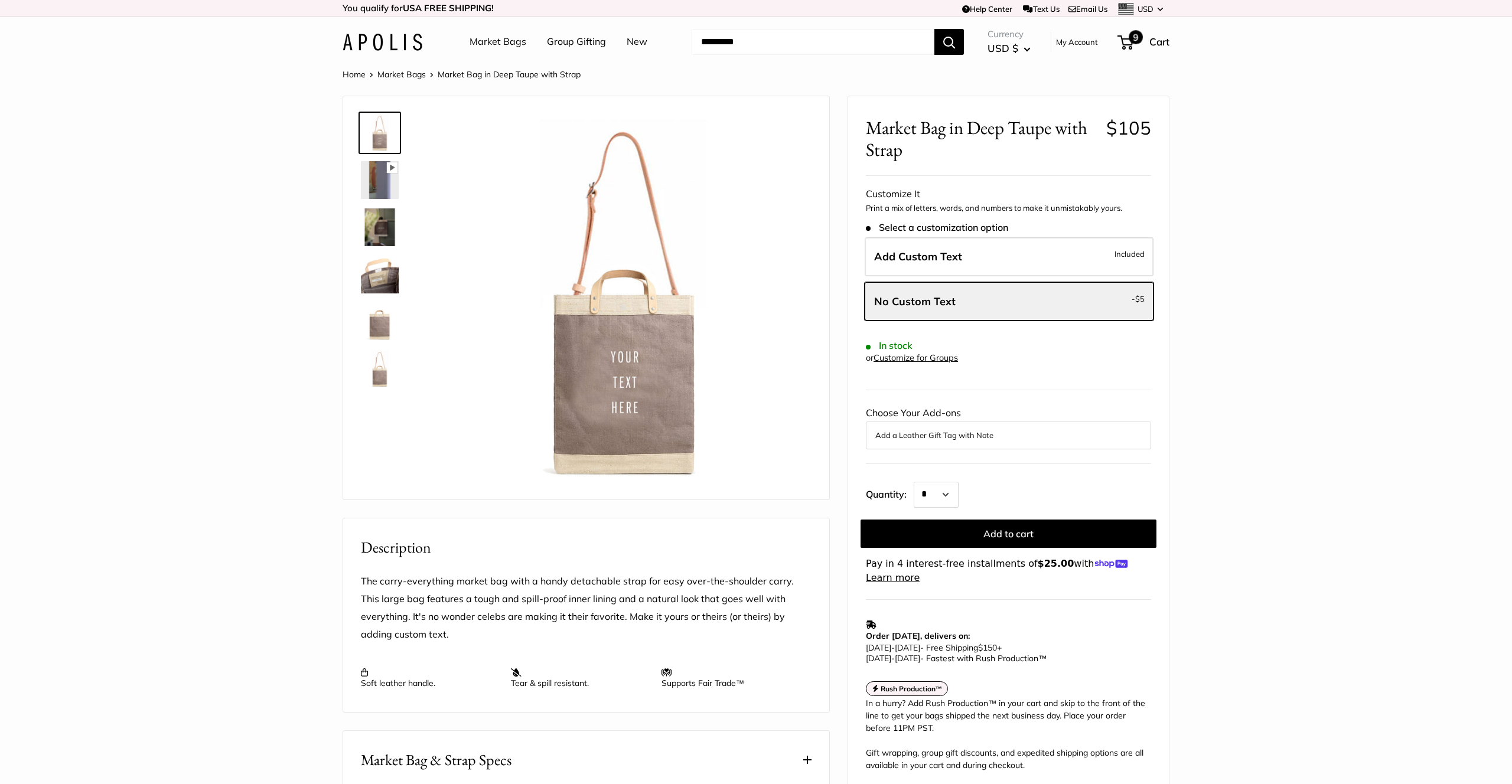
click at [1126, 40] on span "9" at bounding box center [1125, 42] width 16 height 14
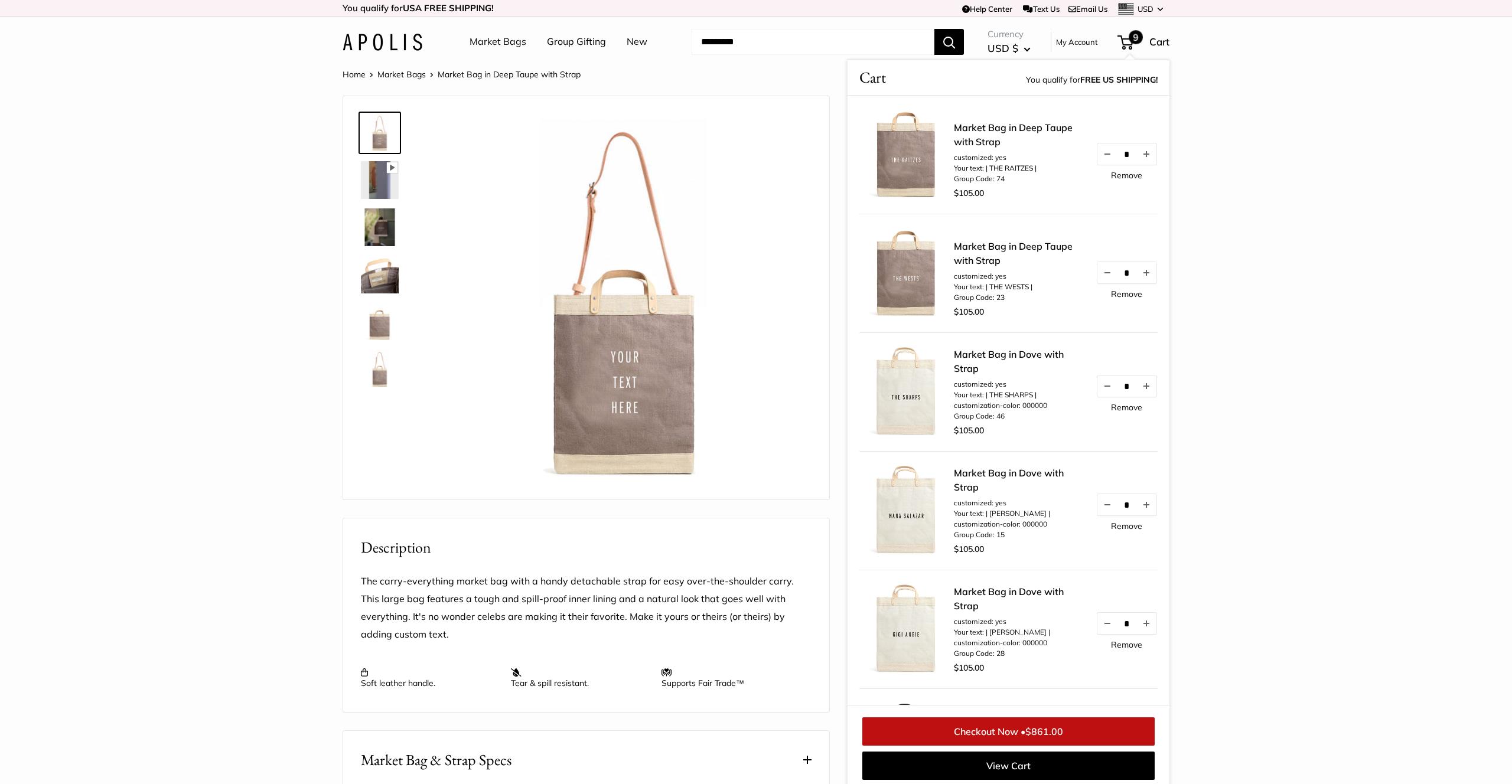
click at [1126, 177] on link "Remove" at bounding box center [1127, 175] width 31 height 8
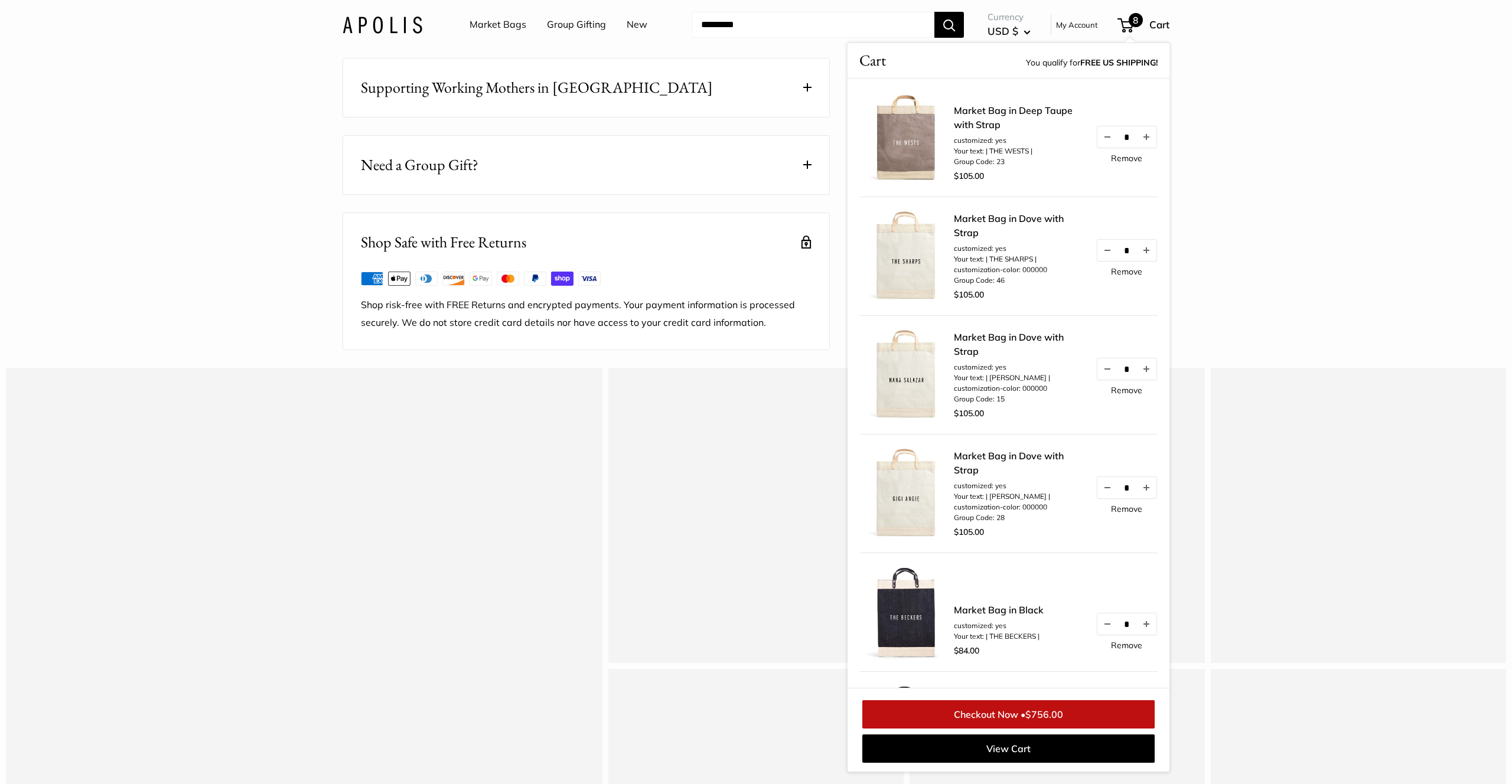
scroll to position [772, 0]
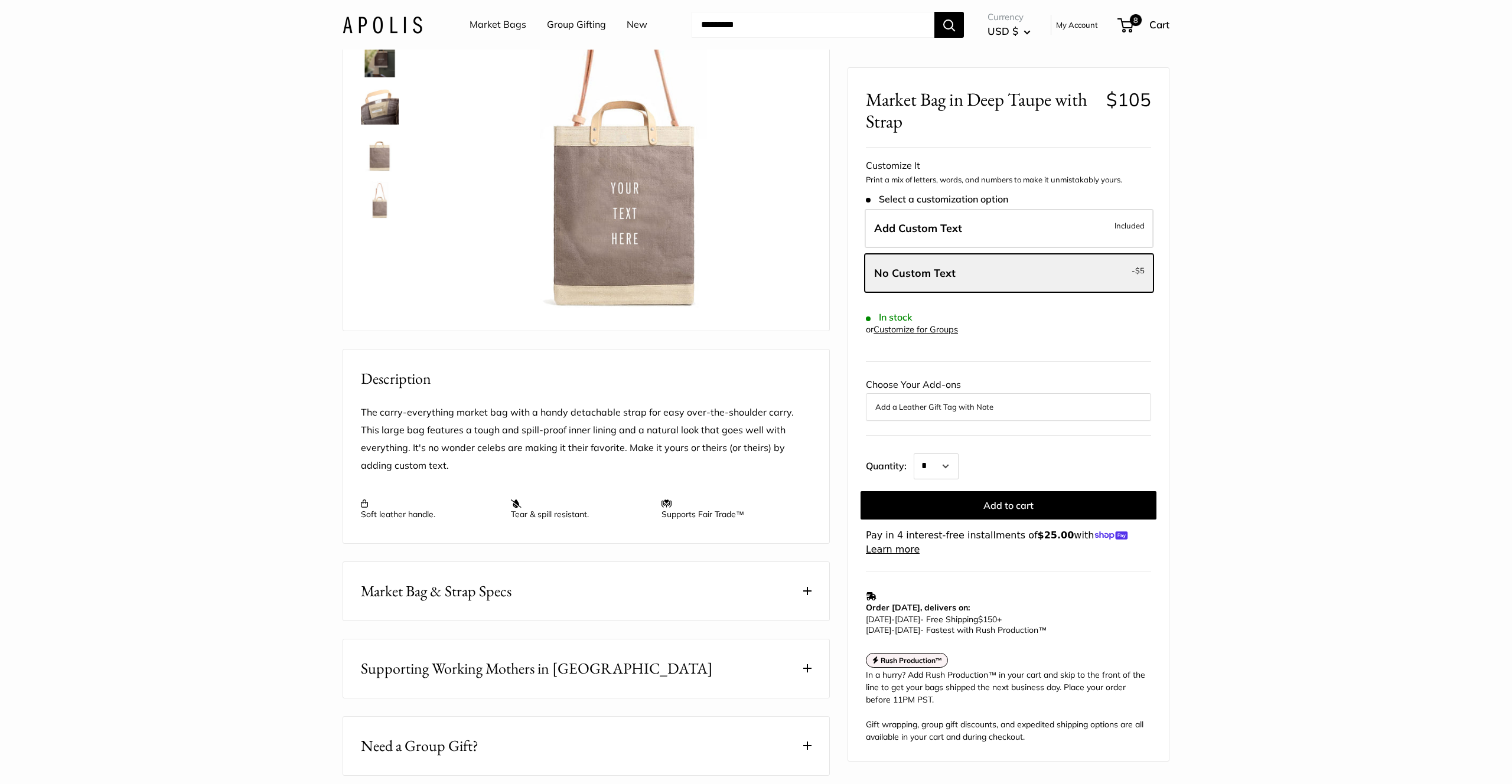
scroll to position [0, 0]
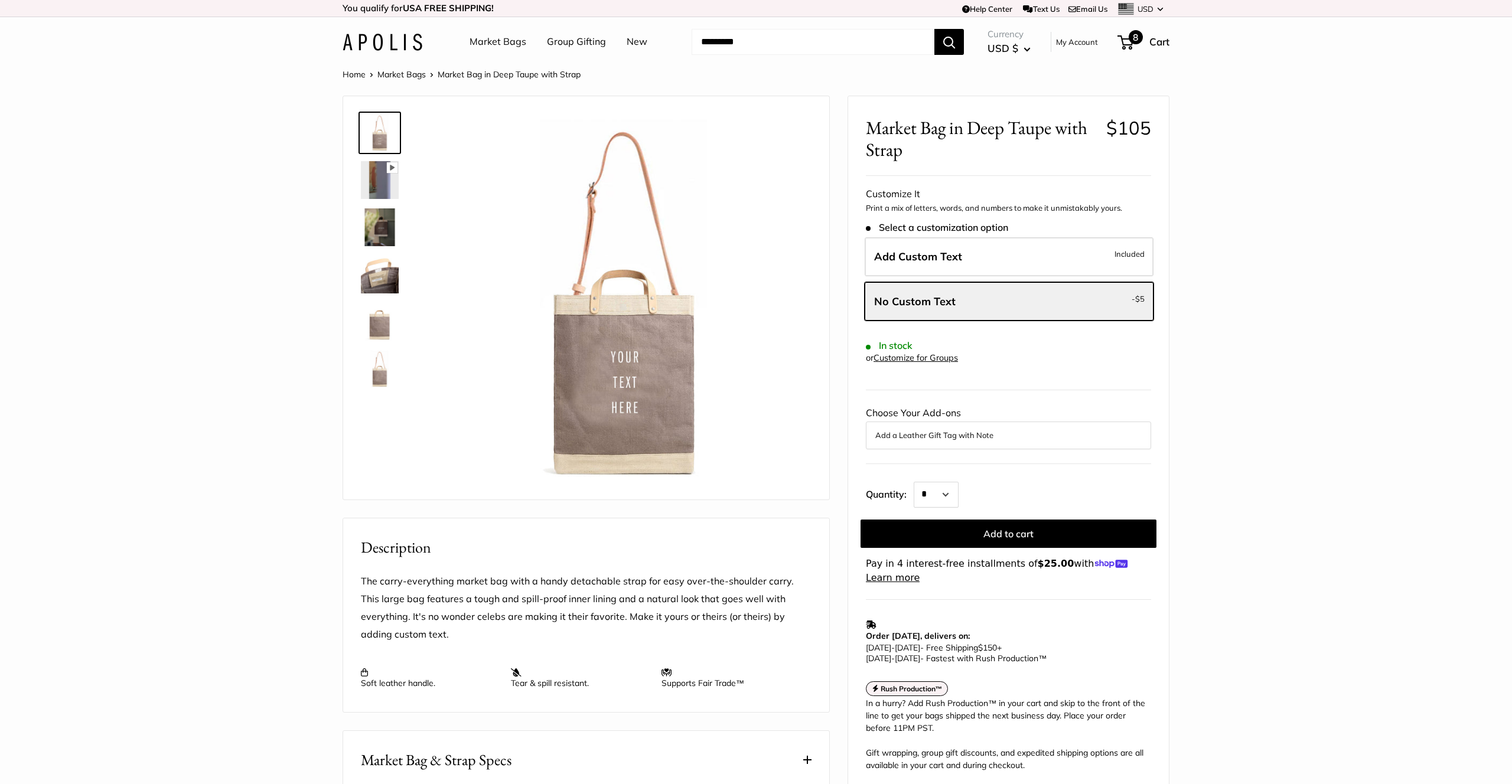
click at [1127, 46] on span "8" at bounding box center [1125, 42] width 16 height 14
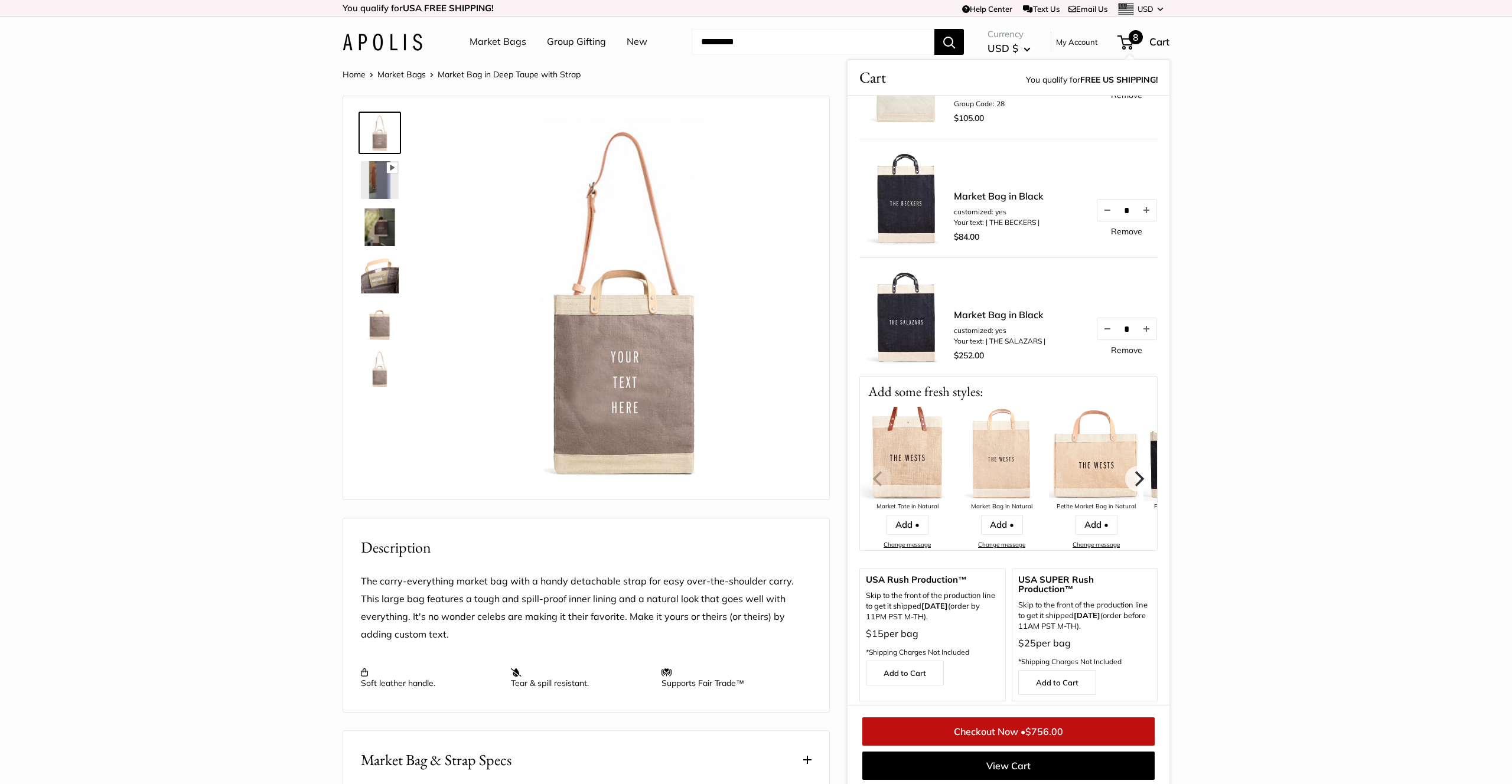
scroll to position [438, 0]
